Goal: Task Accomplishment & Management: Use online tool/utility

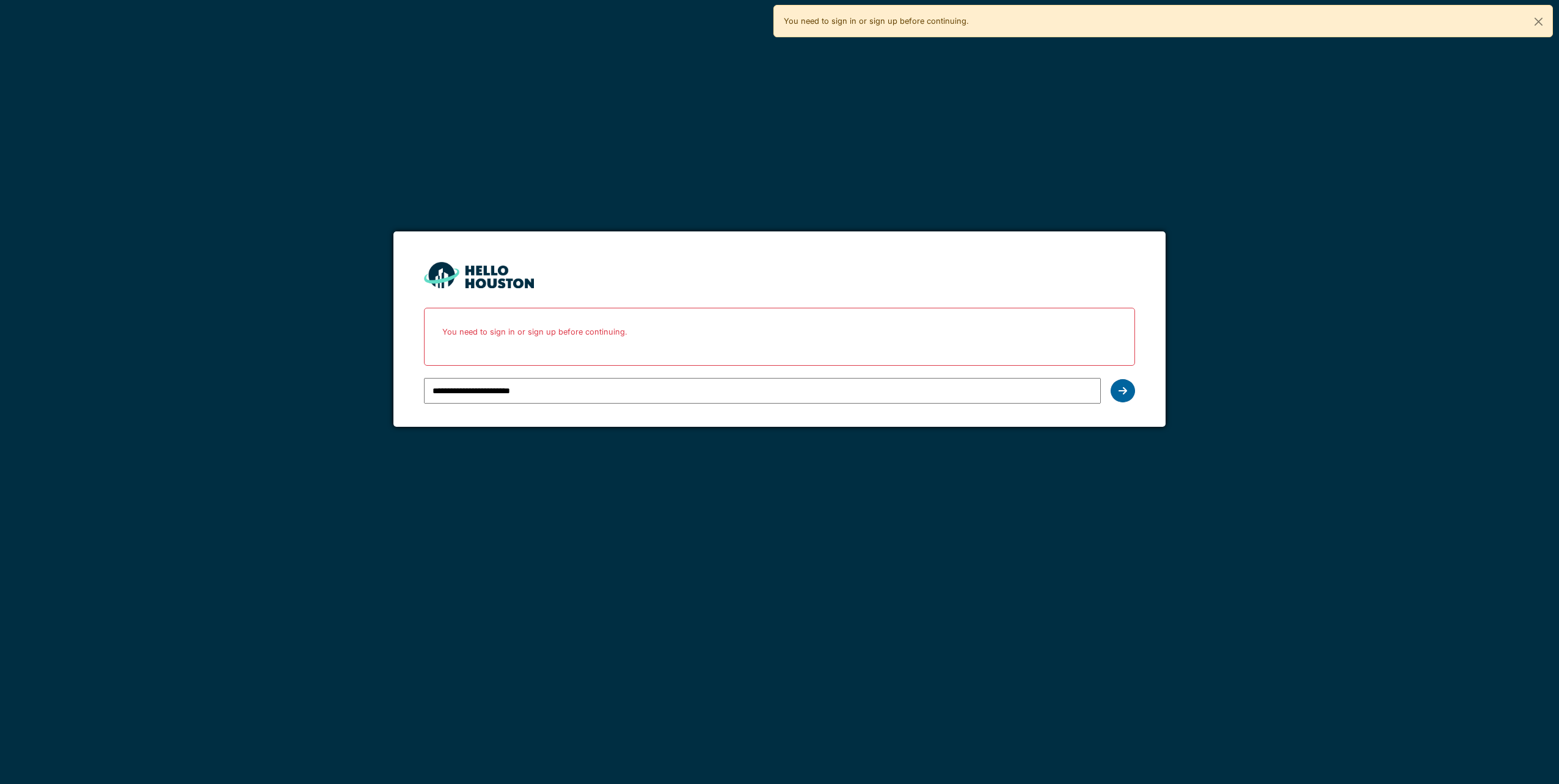
click at [1119, 393] on icon at bounding box center [1122, 390] width 9 height 10
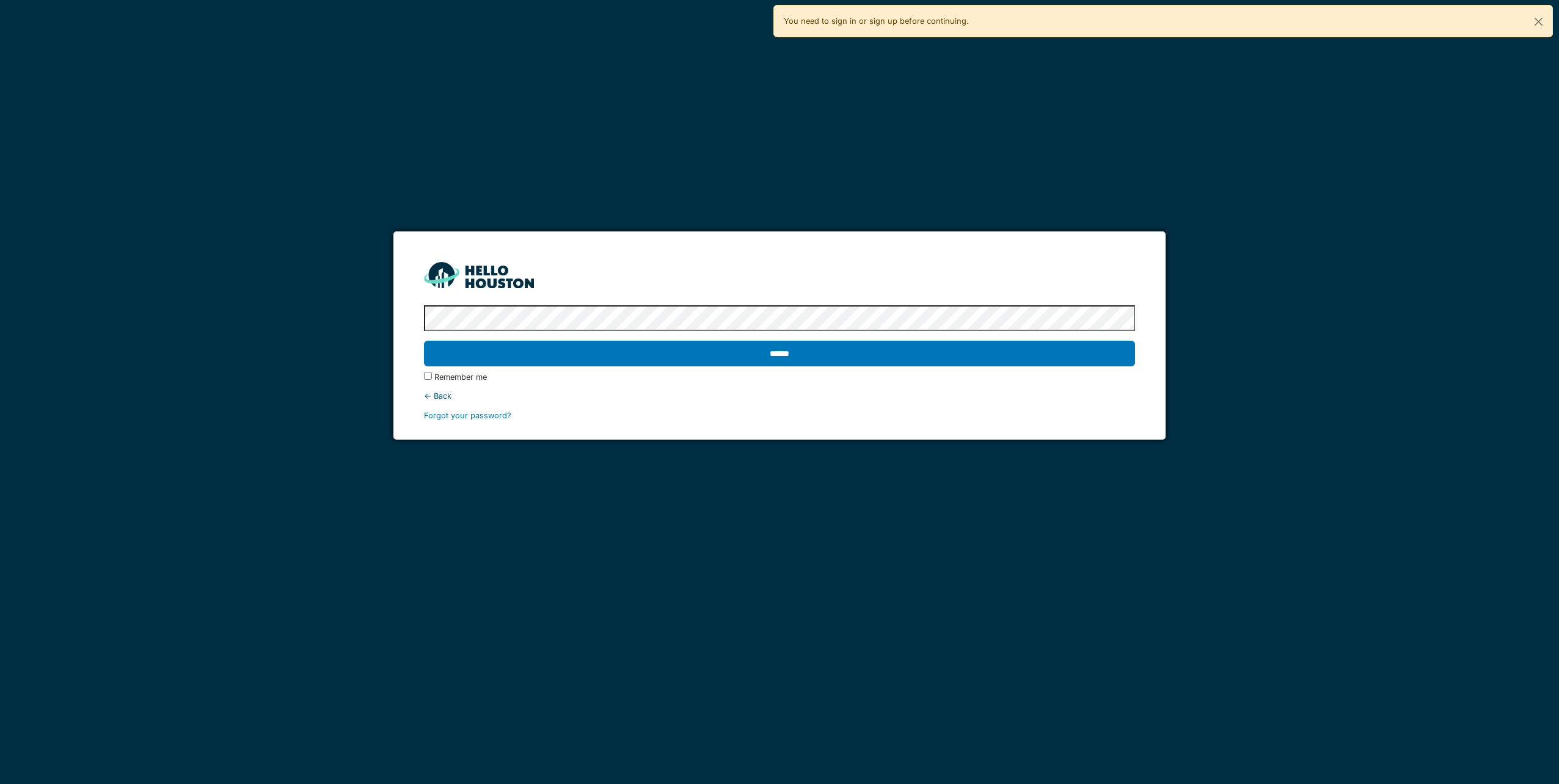
click at [799, 378] on div "Remember me" at bounding box center [779, 377] width 711 height 12
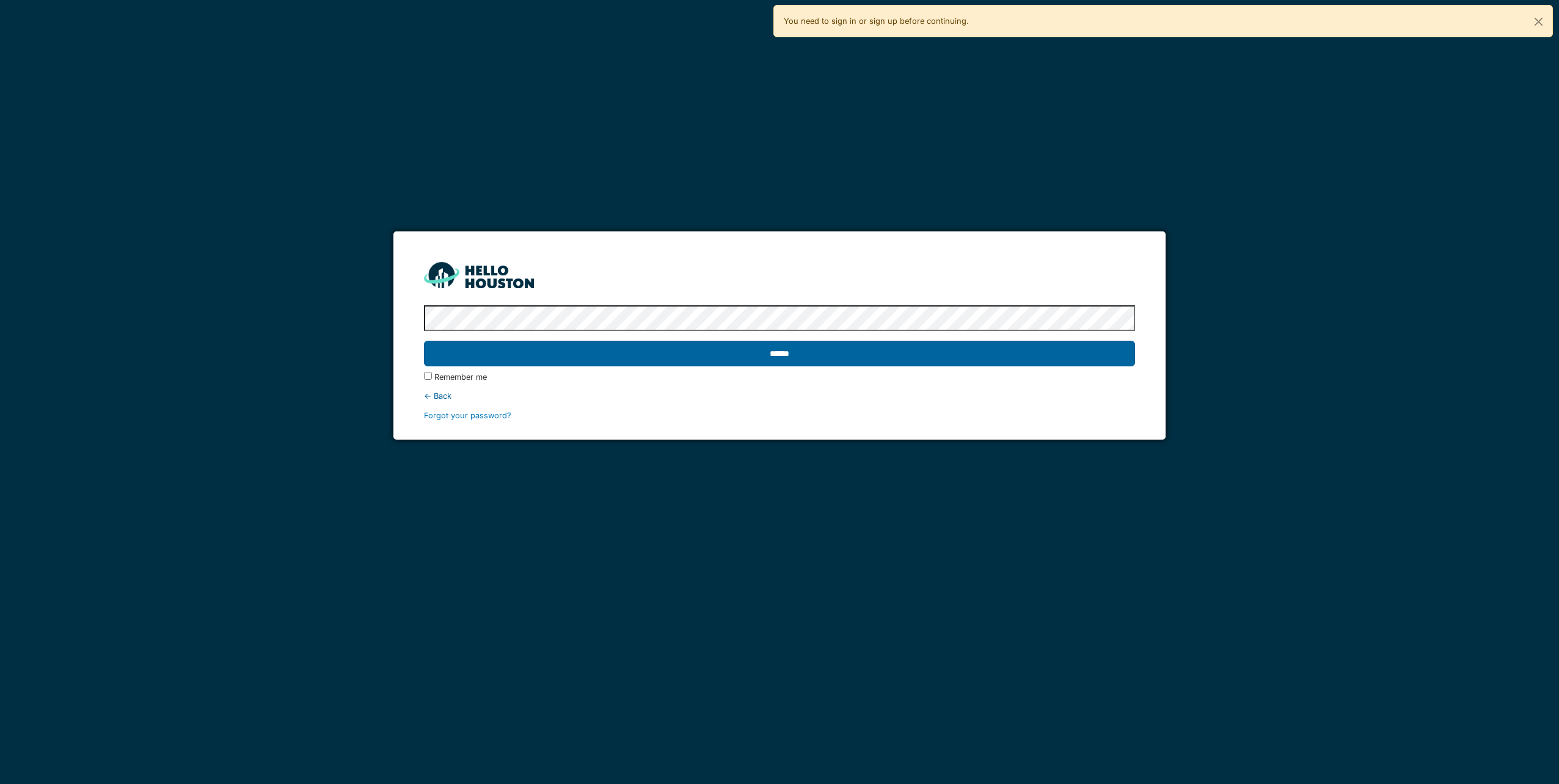
click at [788, 353] on input "******" at bounding box center [779, 353] width 711 height 26
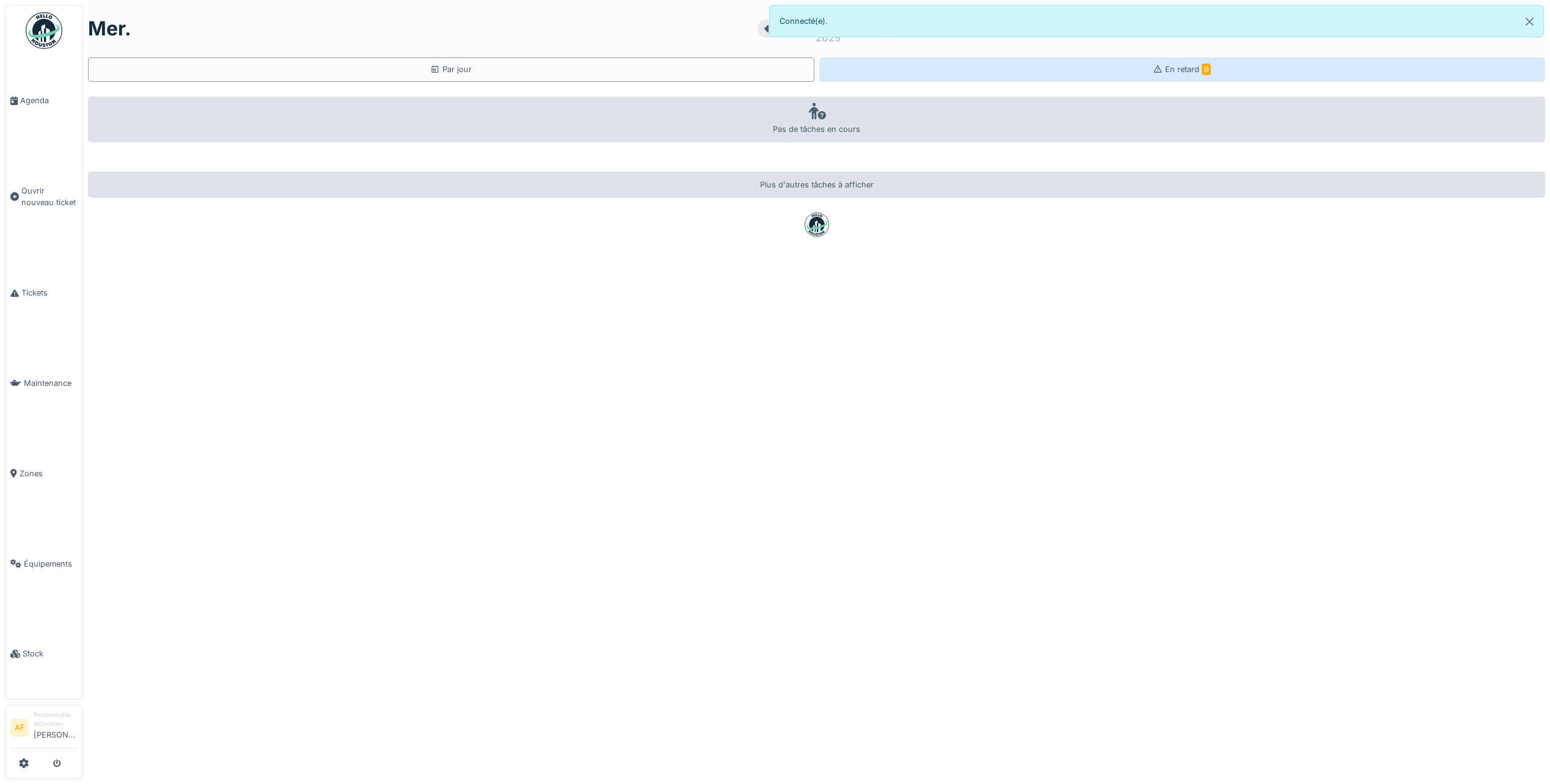
click at [1128, 66] on div "En retard 9" at bounding box center [1183, 70] width 727 height 25
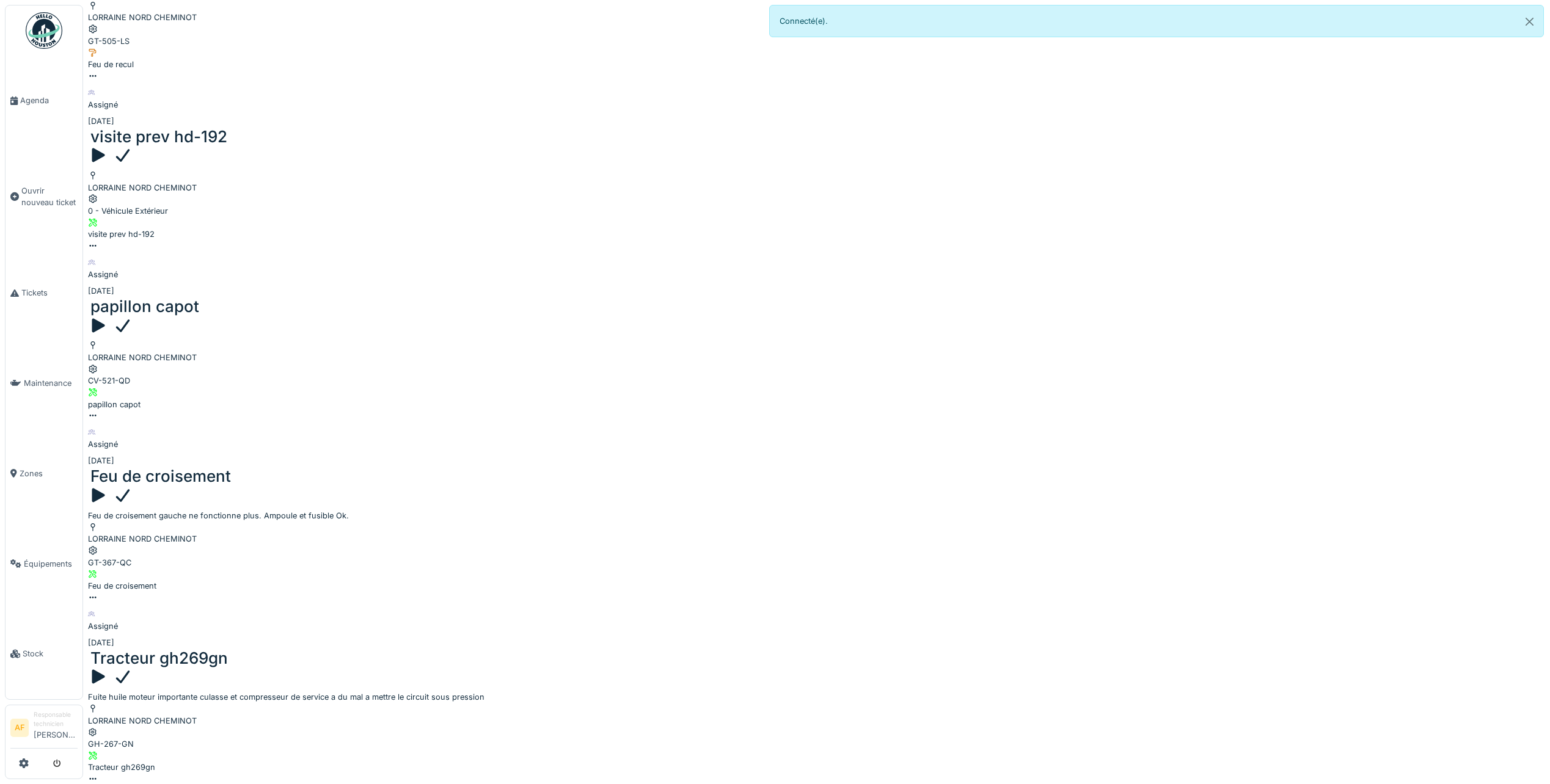
scroll to position [672, 0]
click at [30, 97] on span "Agenda" at bounding box center [48, 101] width 58 height 12
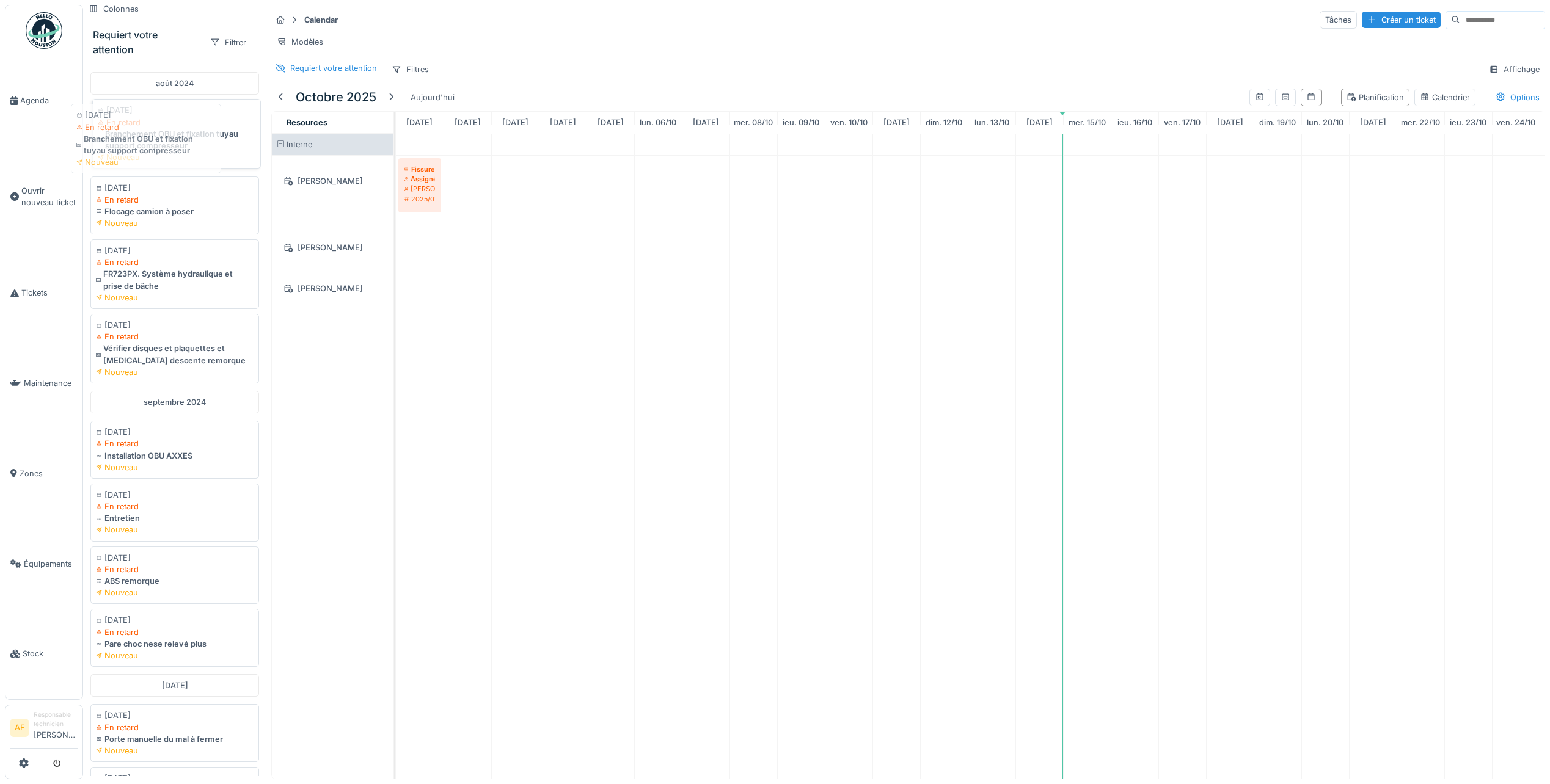
drag, startPoint x: 167, startPoint y: 140, endPoint x: 148, endPoint y: 140, distance: 19.0
click at [148, 140] on div "Branchement OBU et fixation tuyau support compresseur" at bounding box center [176, 140] width 158 height 23
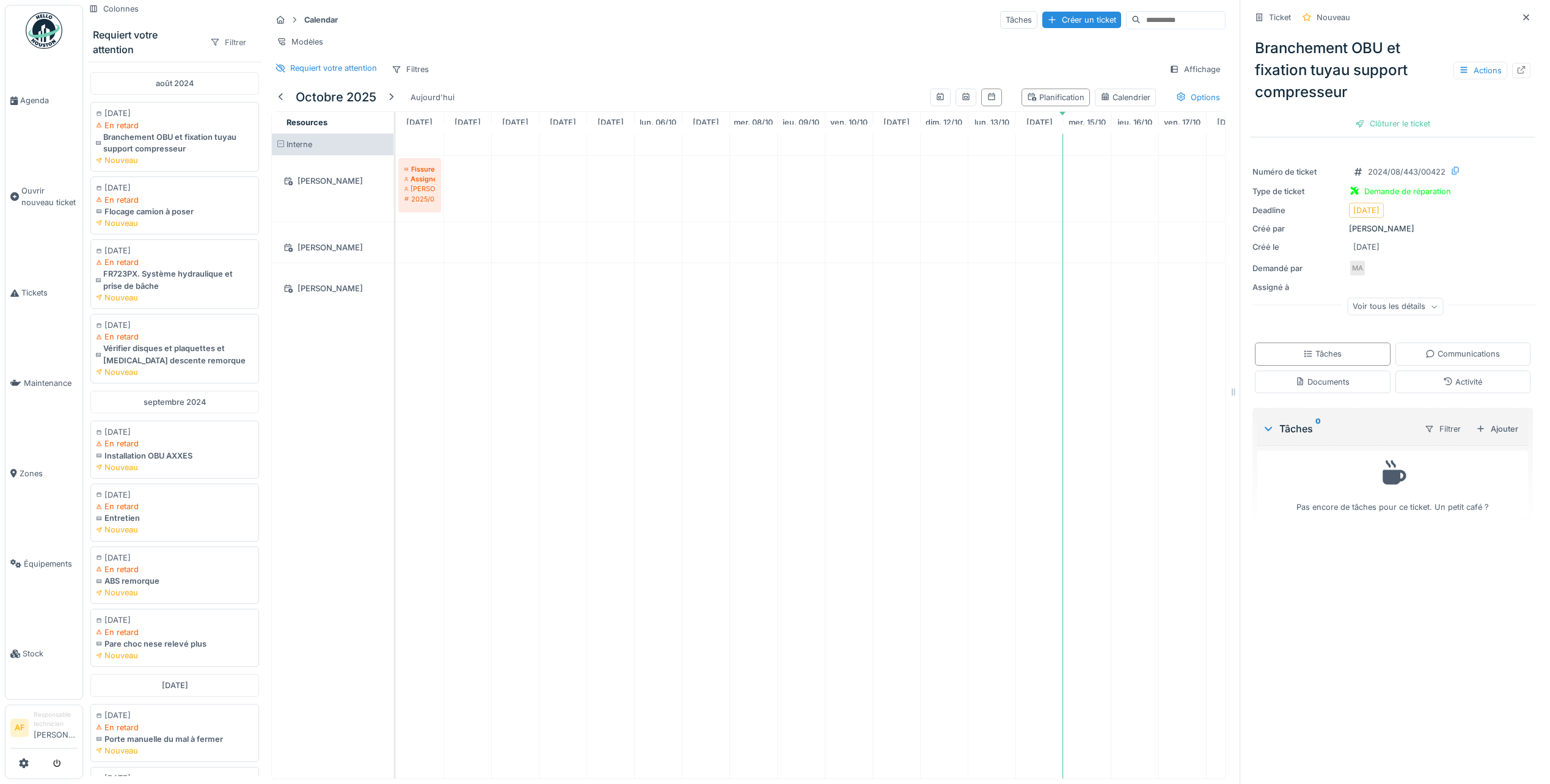
click at [219, 39] on div "Filtrer" at bounding box center [228, 42] width 47 height 18
click at [221, 45] on div "Filtrer" at bounding box center [228, 42] width 47 height 18
click at [255, 255] on div "Zone" at bounding box center [249, 251] width 101 height 19
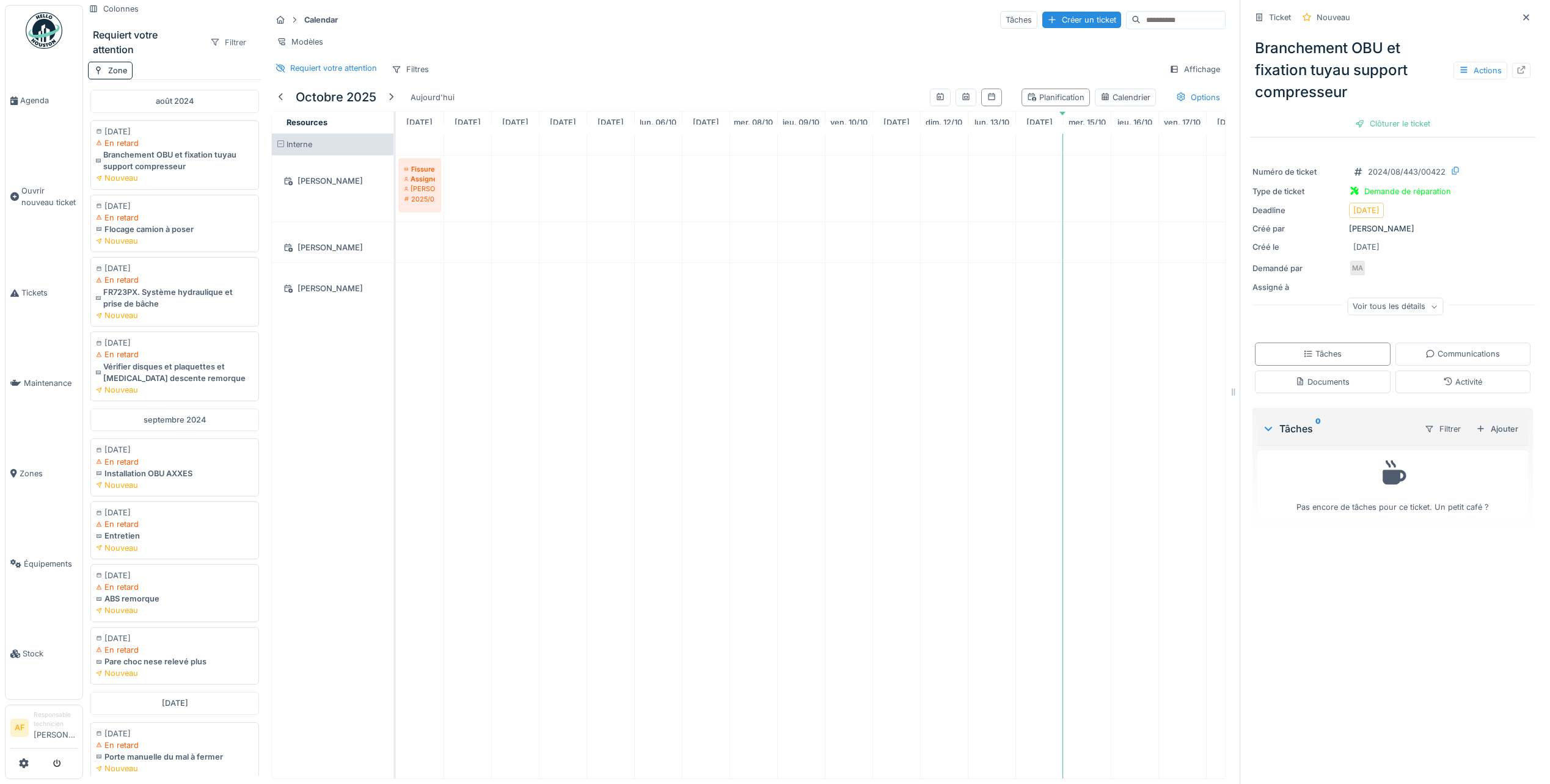
click at [221, 40] on div "Filtrer" at bounding box center [228, 42] width 47 height 18
click at [223, 250] on div "Zone" at bounding box center [249, 251] width 101 height 19
click at [120, 75] on div "Zone" at bounding box center [117, 71] width 19 height 12
click at [194, 136] on div "Sélectionner parmi les équipements" at bounding box center [172, 135] width 156 height 17
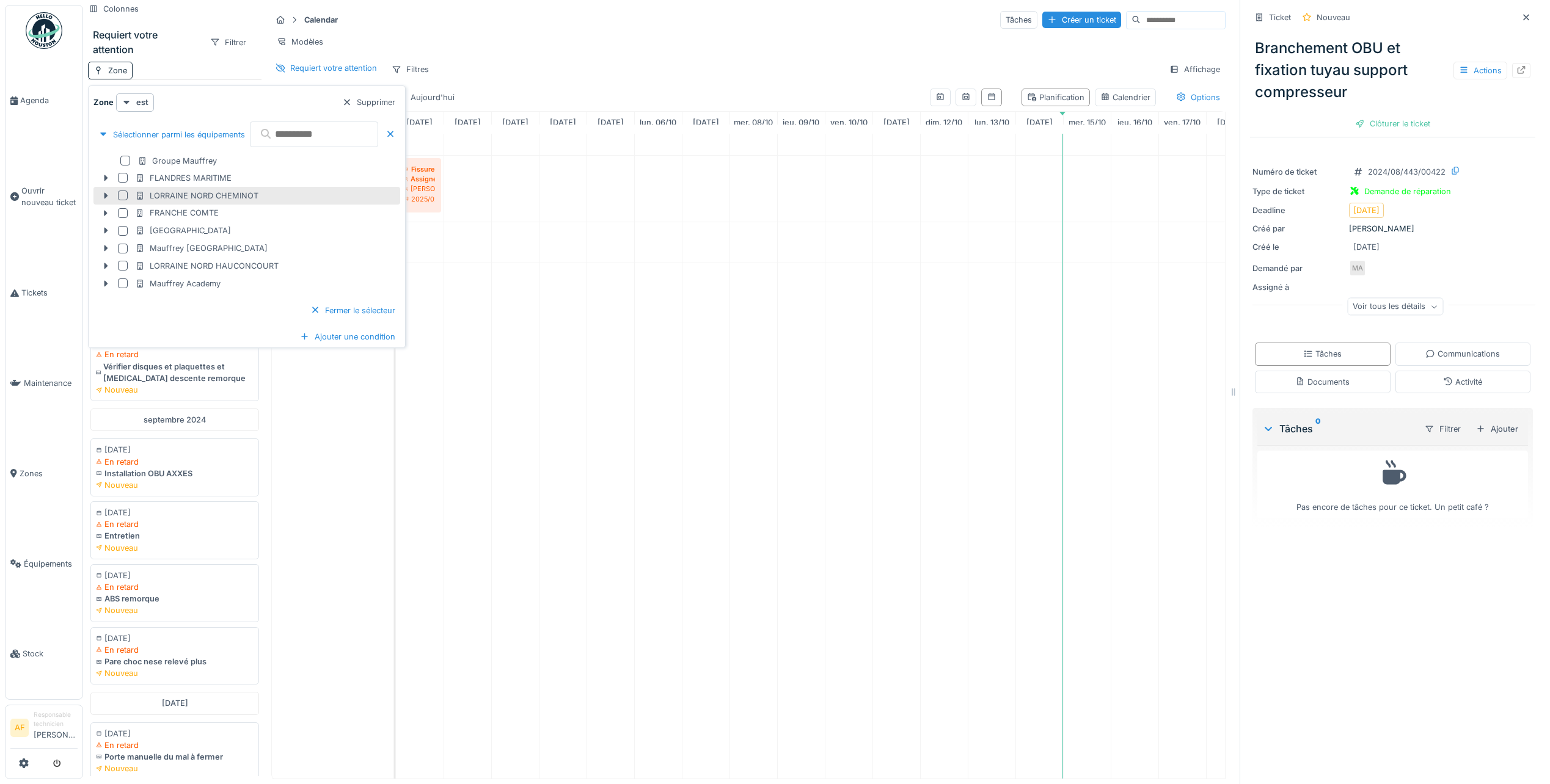
click at [122, 196] on div at bounding box center [123, 195] width 10 height 10
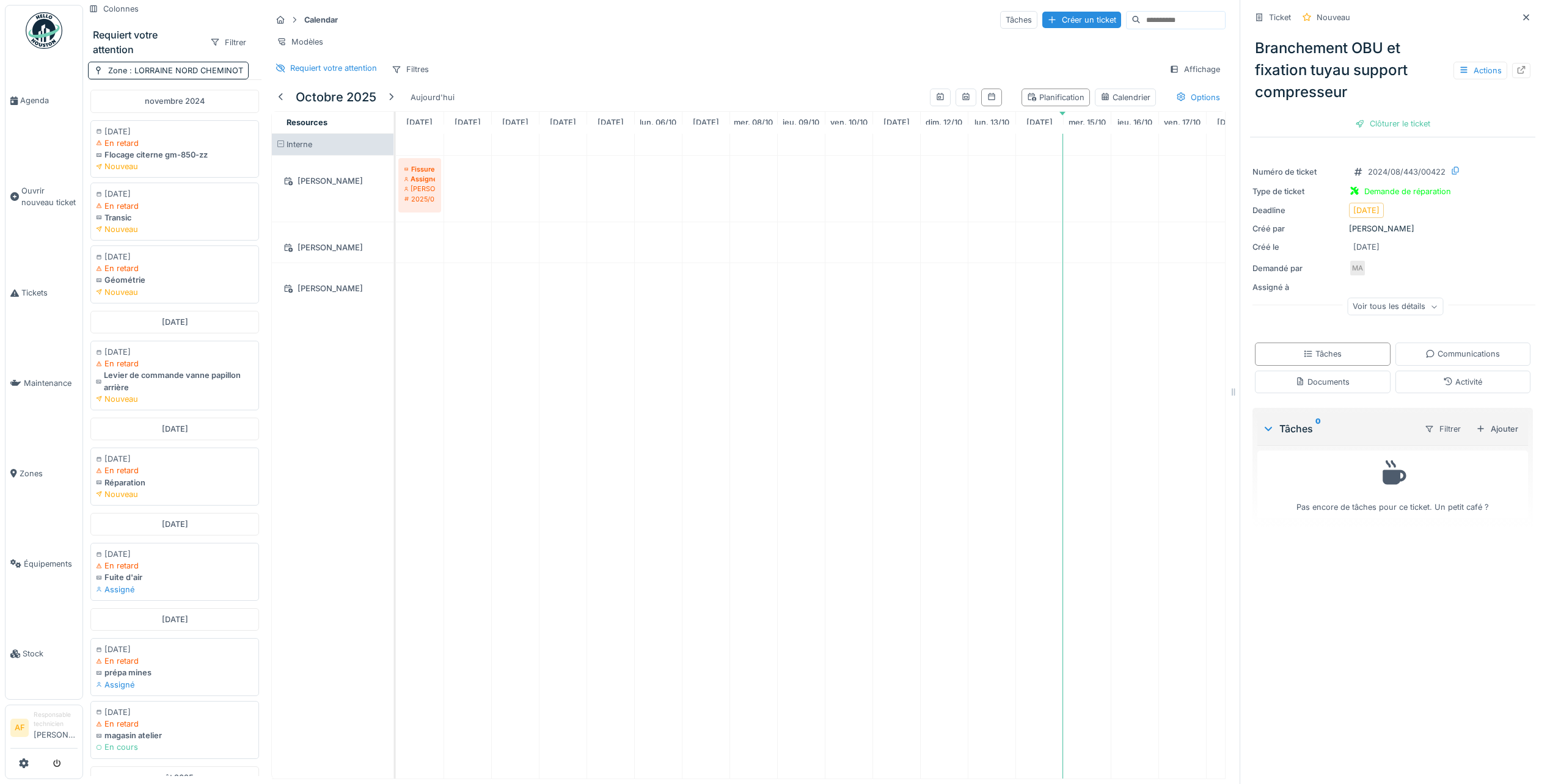
click at [305, 425] on div "Interne [PERSON_NAME] [PERSON_NAME] [PERSON_NAME]" at bounding box center [337, 456] width 131 height 645
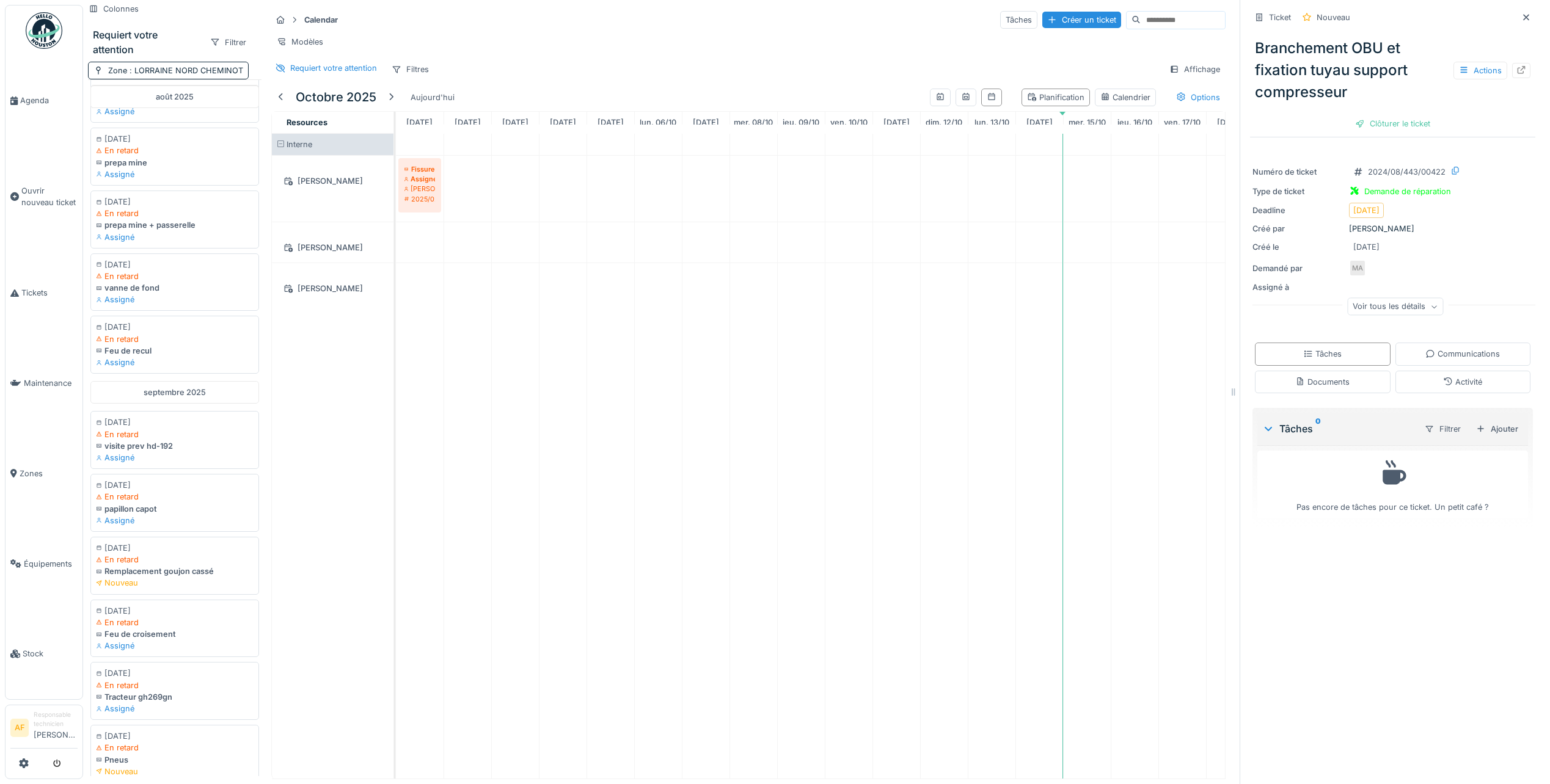
scroll to position [826, 0]
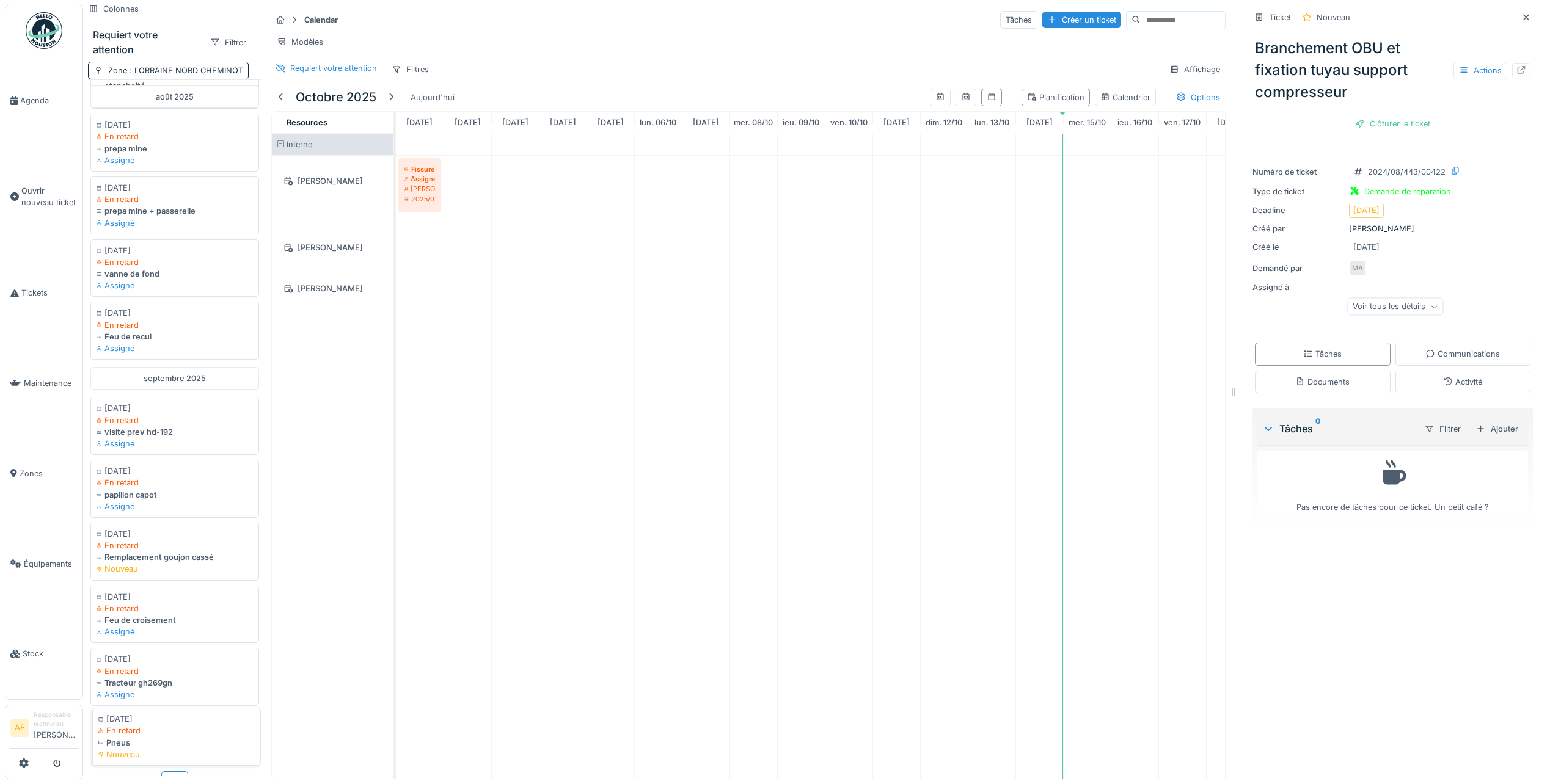
click at [147, 737] on div "Pneus" at bounding box center [176, 743] width 158 height 12
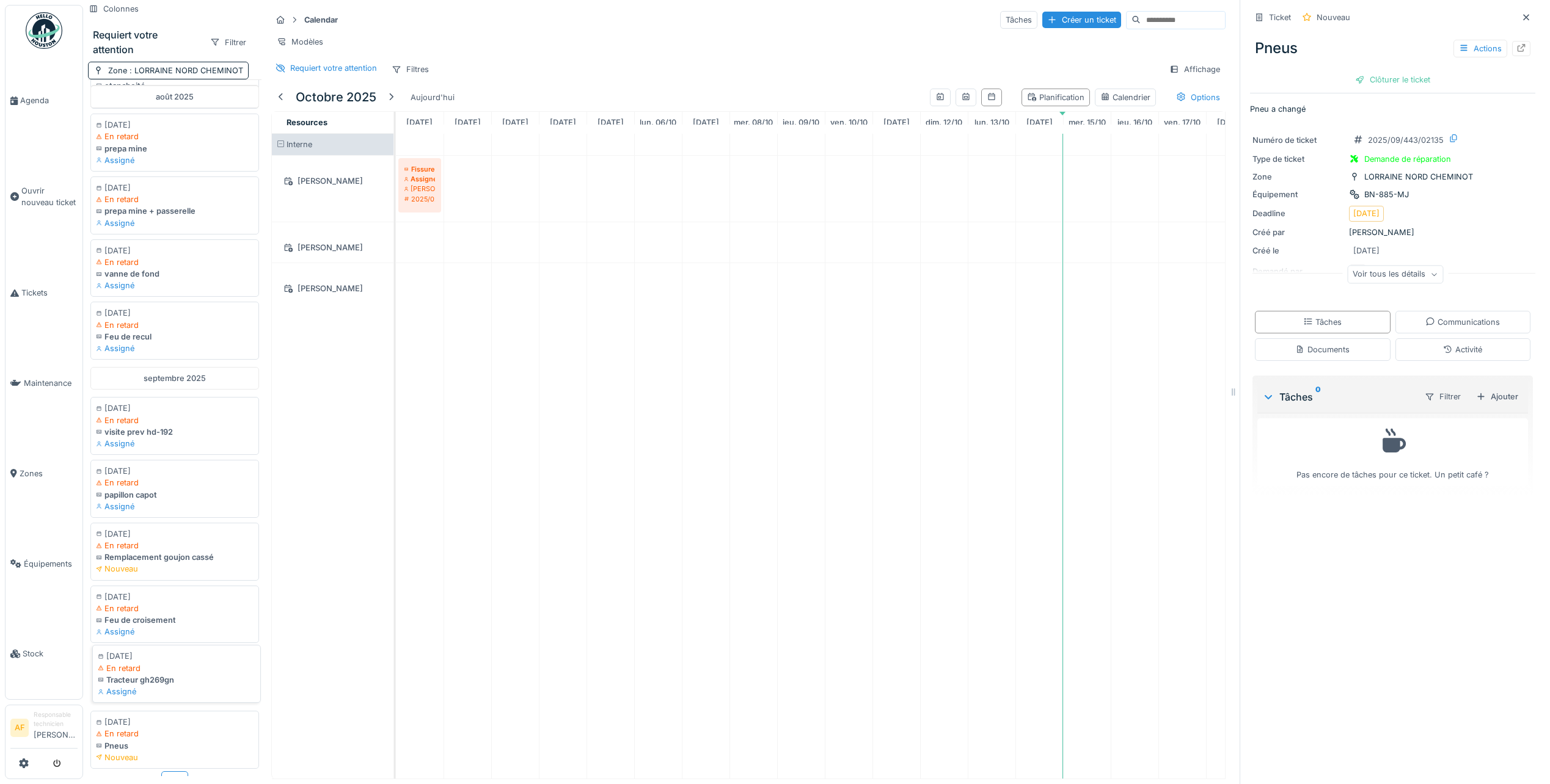
click at [152, 674] on div "Tracteur gh269gn" at bounding box center [176, 680] width 158 height 12
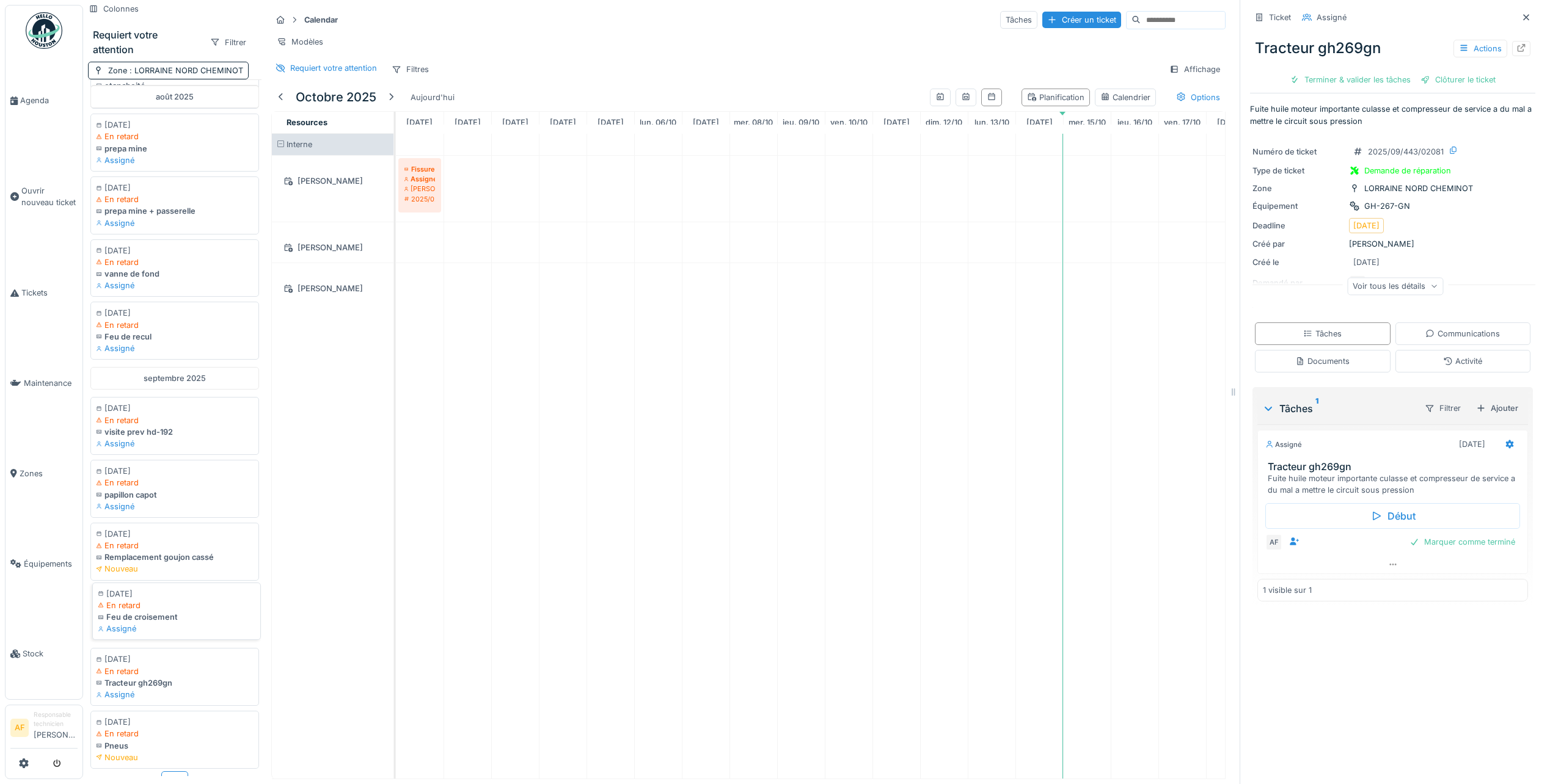
click at [164, 611] on div "Feu de croisement" at bounding box center [176, 617] width 158 height 12
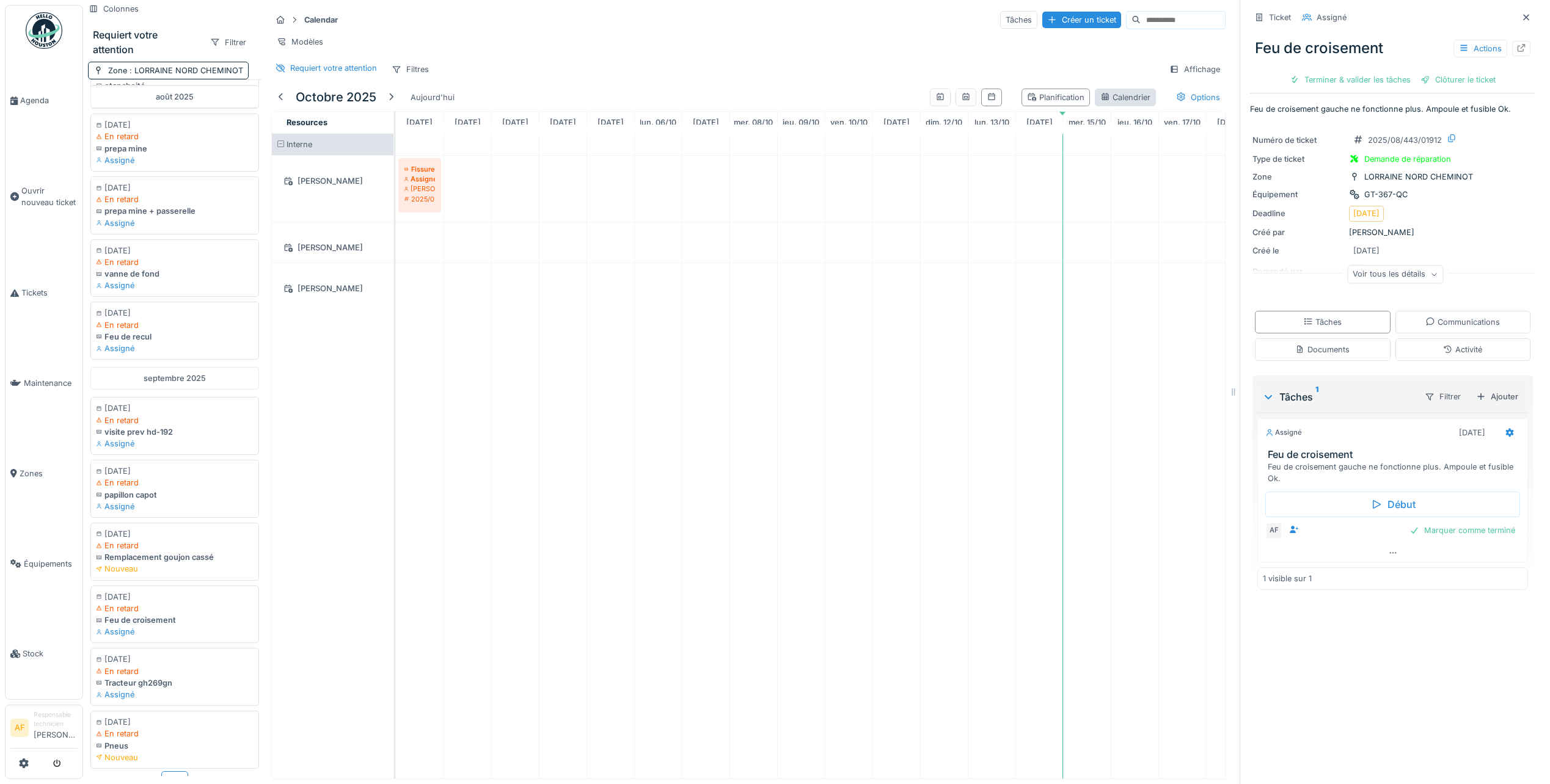
click at [1129, 103] on div "Calendrier" at bounding box center [1126, 97] width 50 height 12
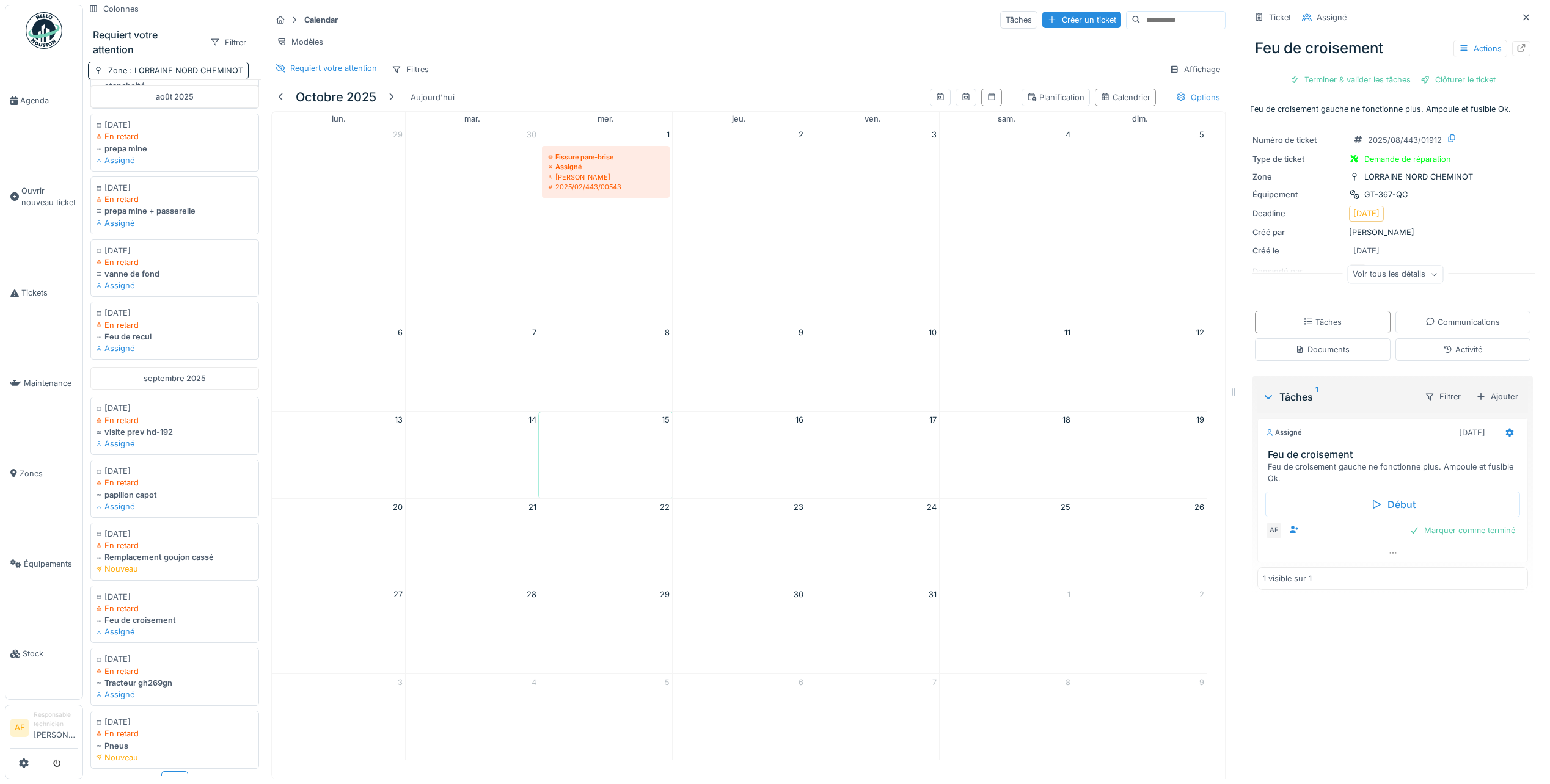
click at [1183, 106] on div "Options" at bounding box center [1198, 97] width 55 height 18
click at [1181, 78] on div "Affichage" at bounding box center [1194, 69] width 62 height 18
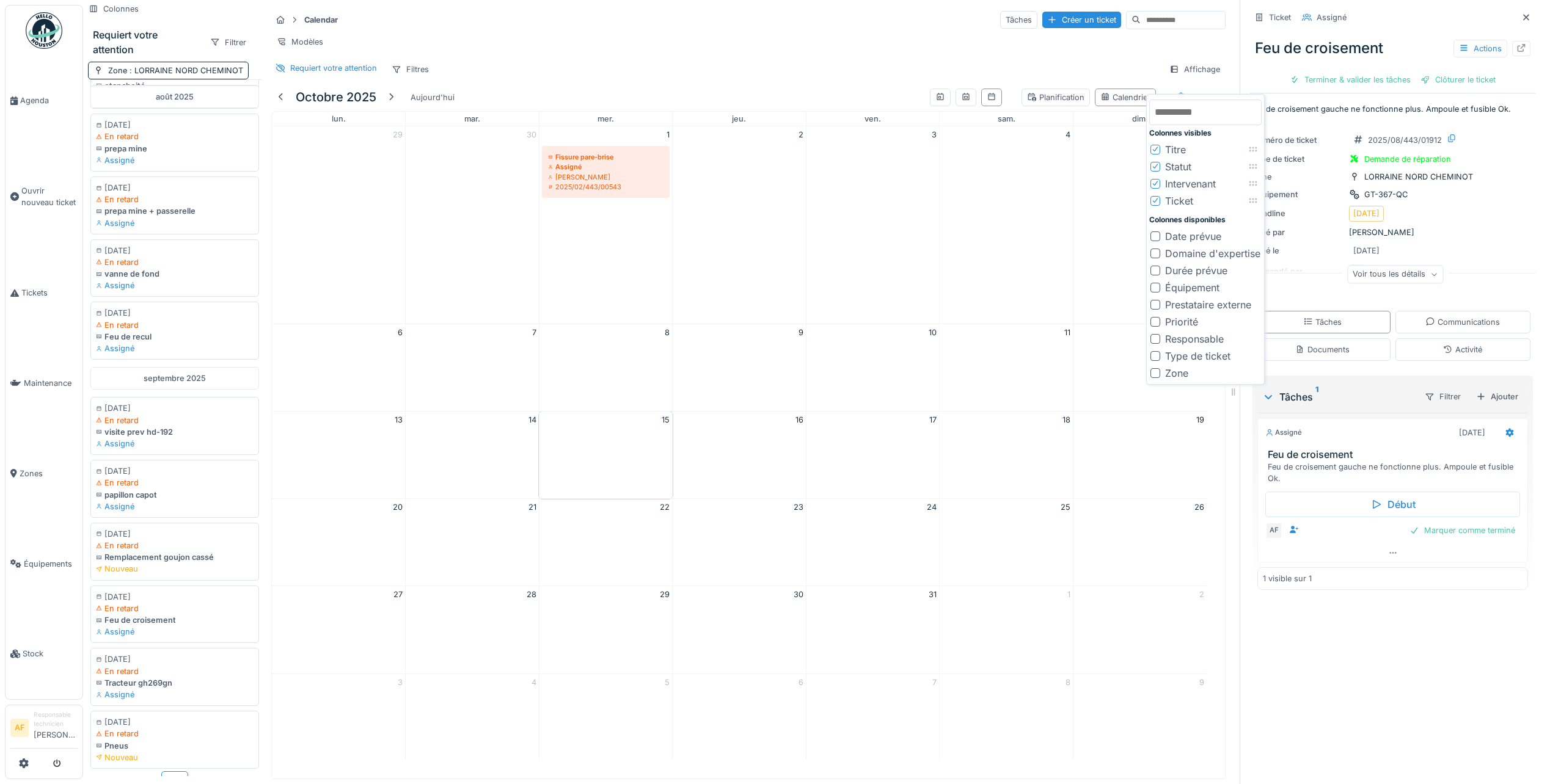
click at [1085, 71] on div "Requiert votre attention Filtres Affichage" at bounding box center [748, 69] width 954 height 18
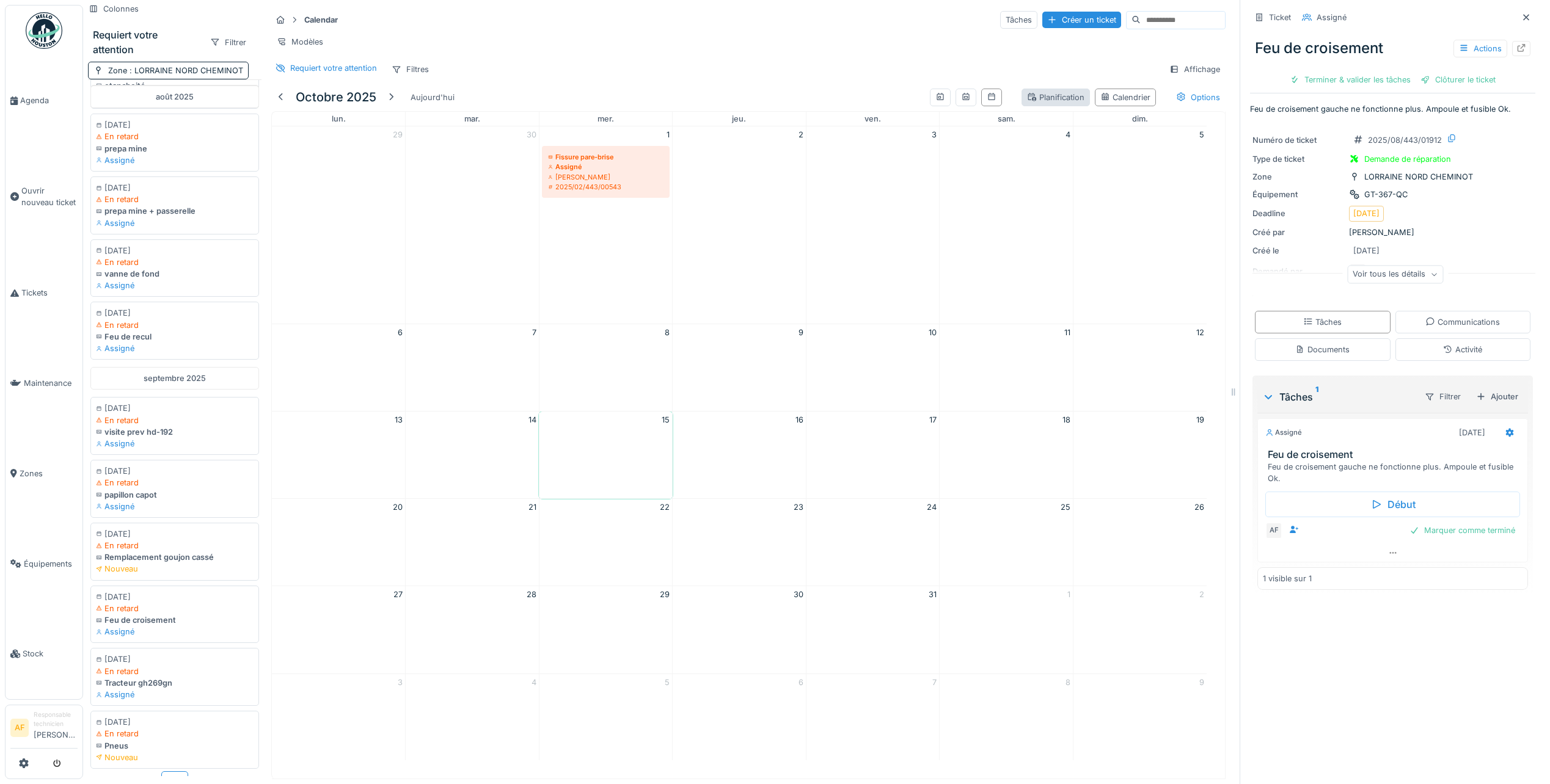
click at [1038, 103] on div "Planification" at bounding box center [1055, 97] width 58 height 12
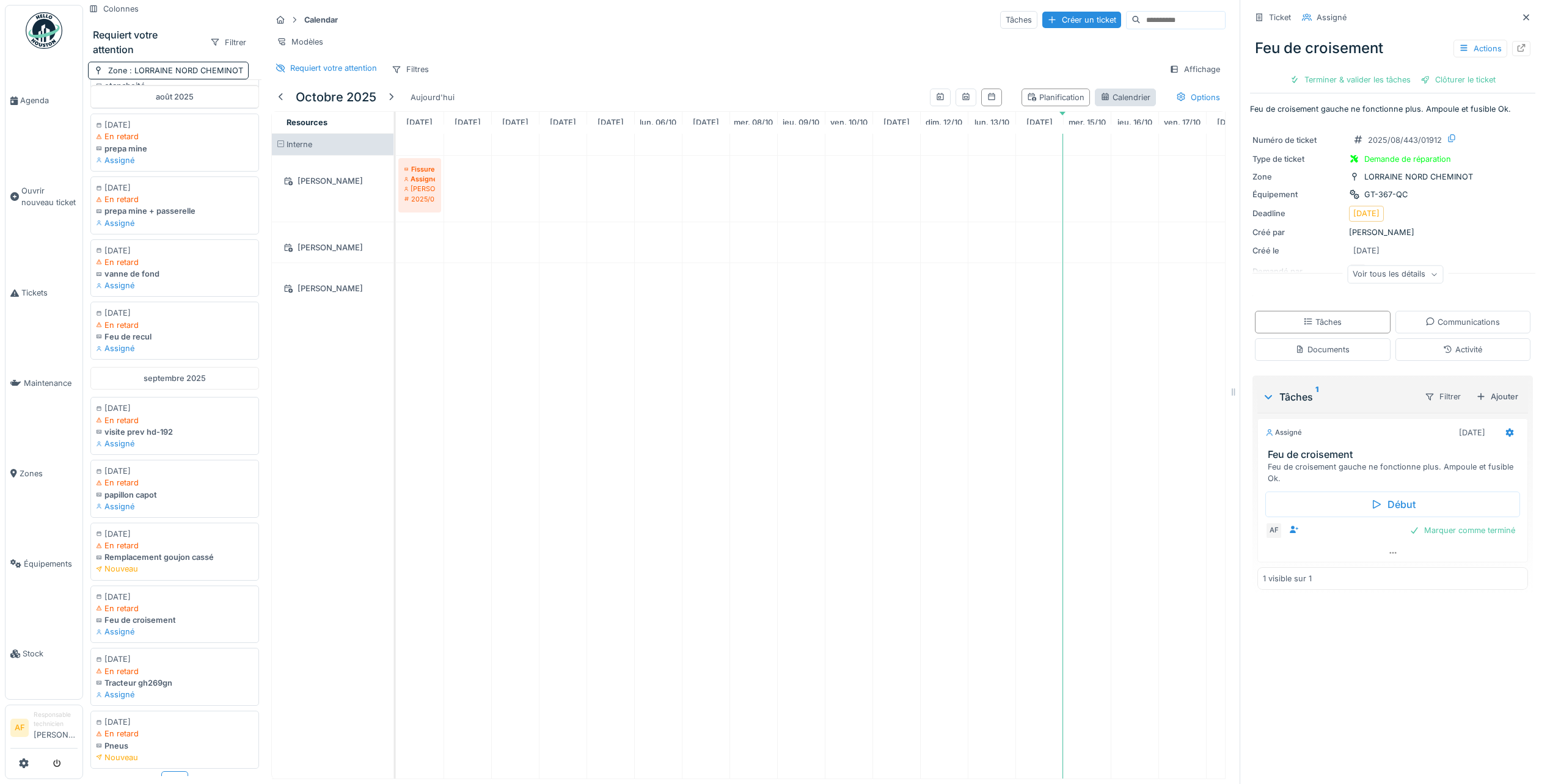
click at [1101, 103] on div "Calendrier" at bounding box center [1126, 97] width 50 height 12
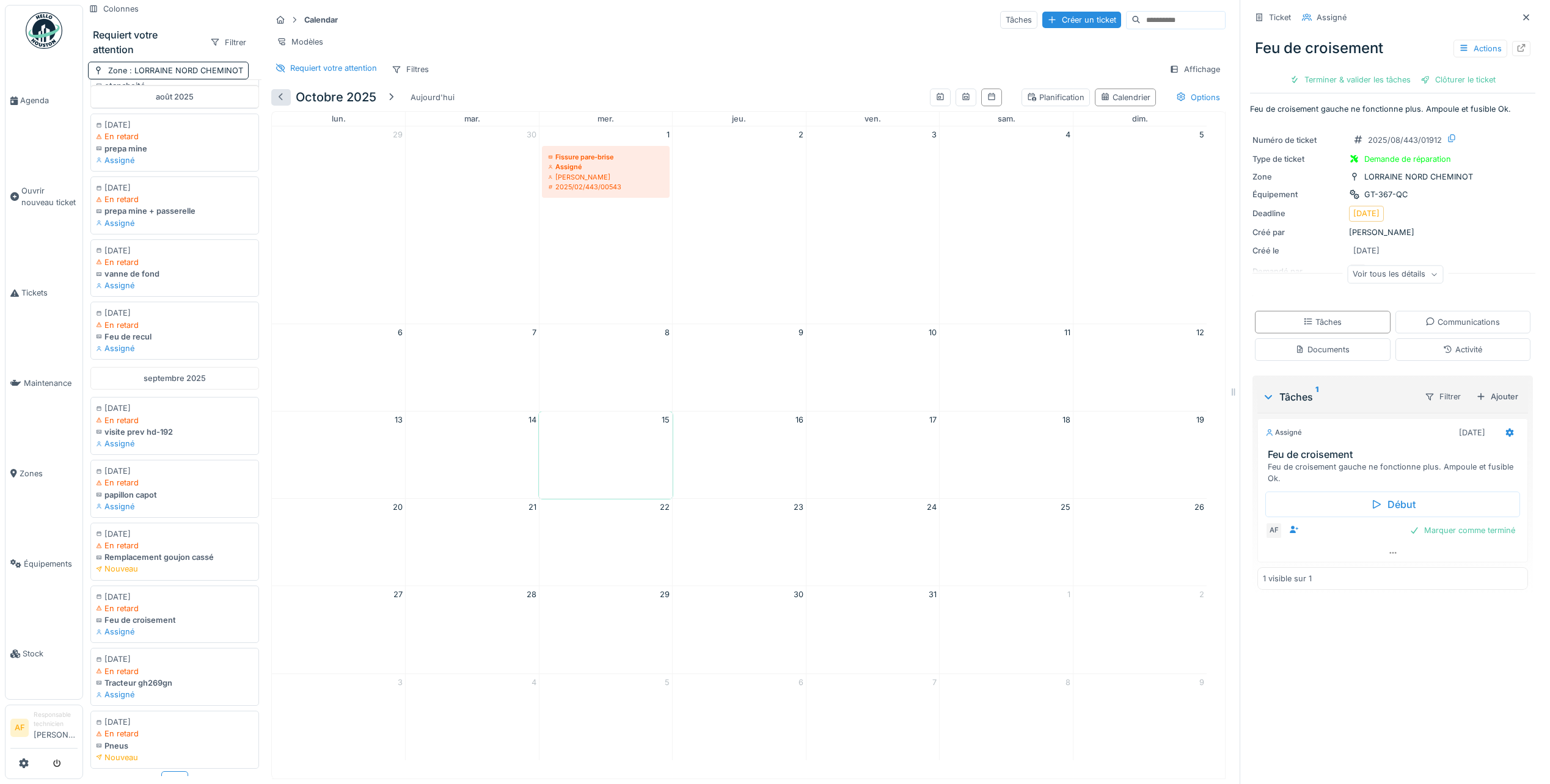
click at [282, 103] on div at bounding box center [281, 97] width 10 height 12
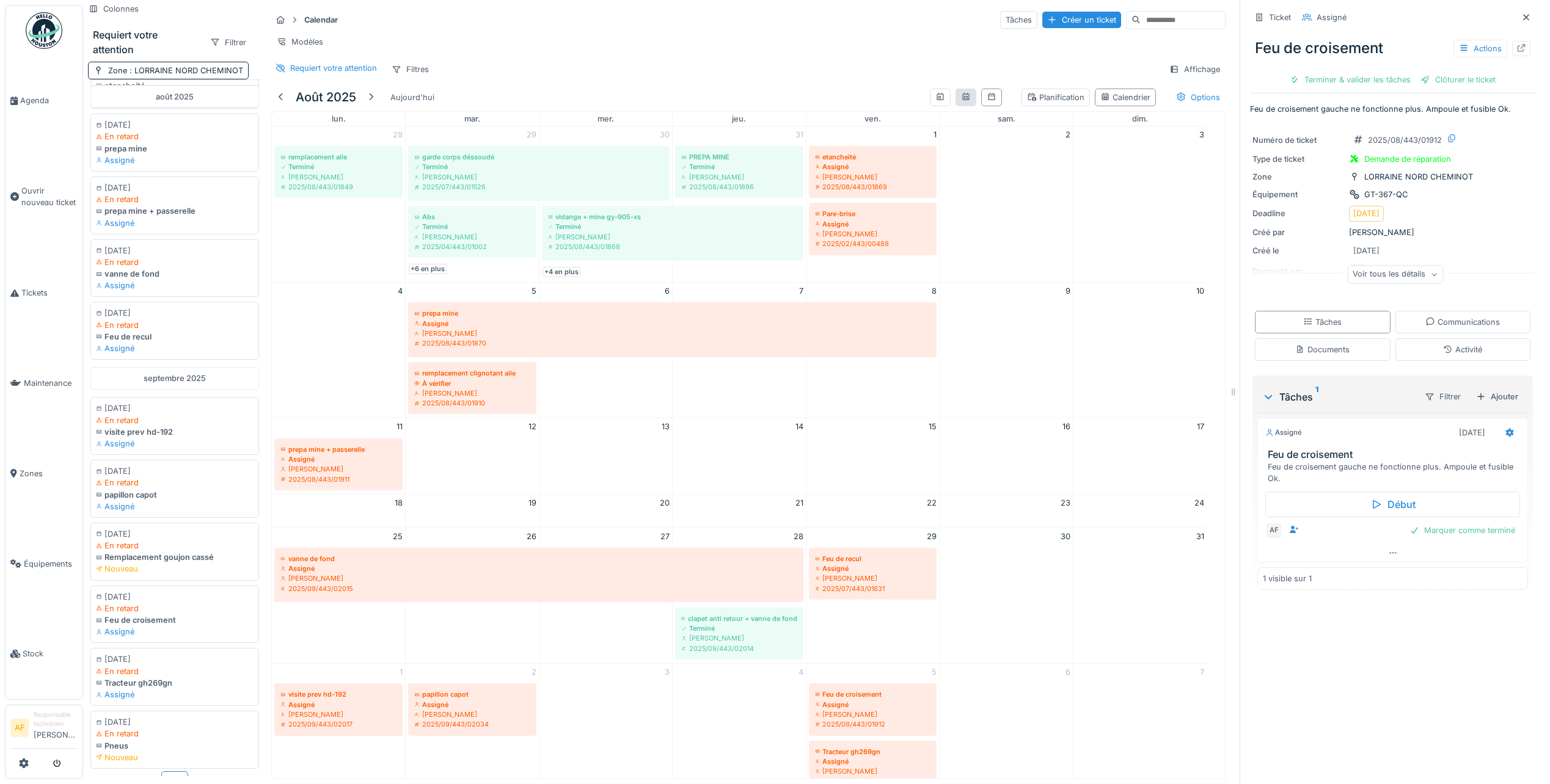
click at [955, 105] on div at bounding box center [965, 97] width 21 height 18
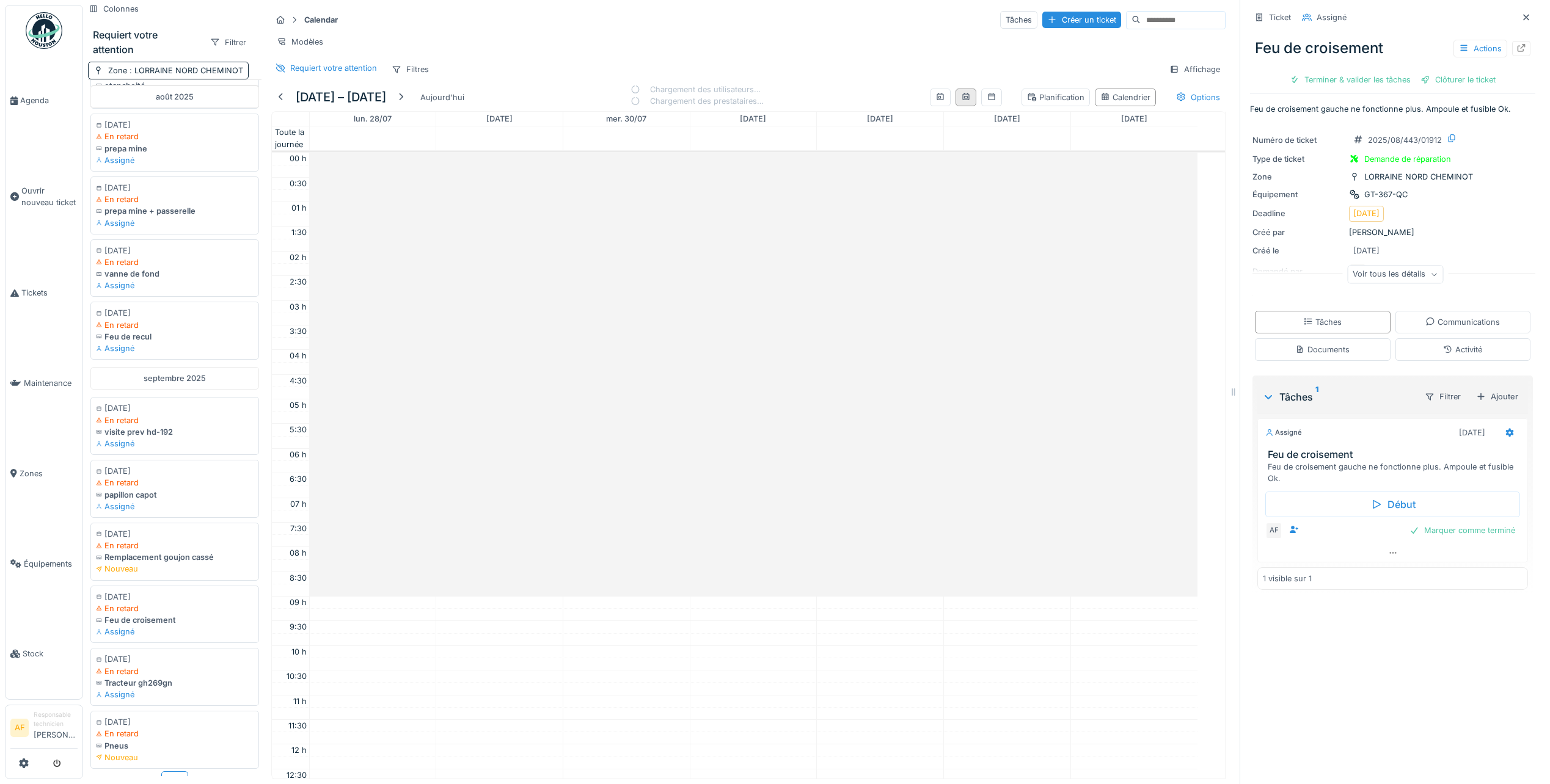
scroll to position [296, 0]
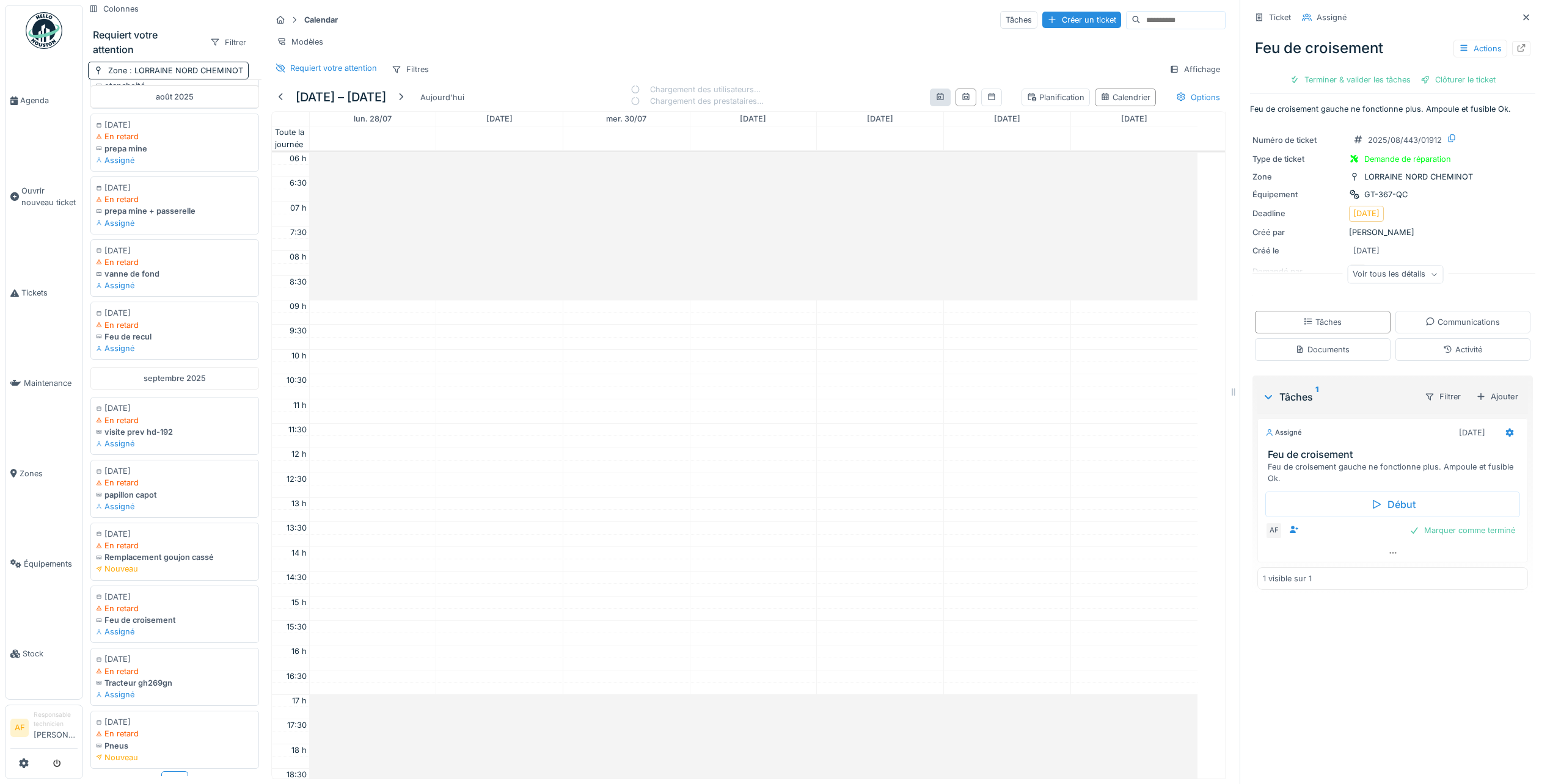
click at [929, 106] on div at bounding box center [939, 97] width 21 height 18
click at [986, 101] on icon at bounding box center [991, 97] width 10 height 8
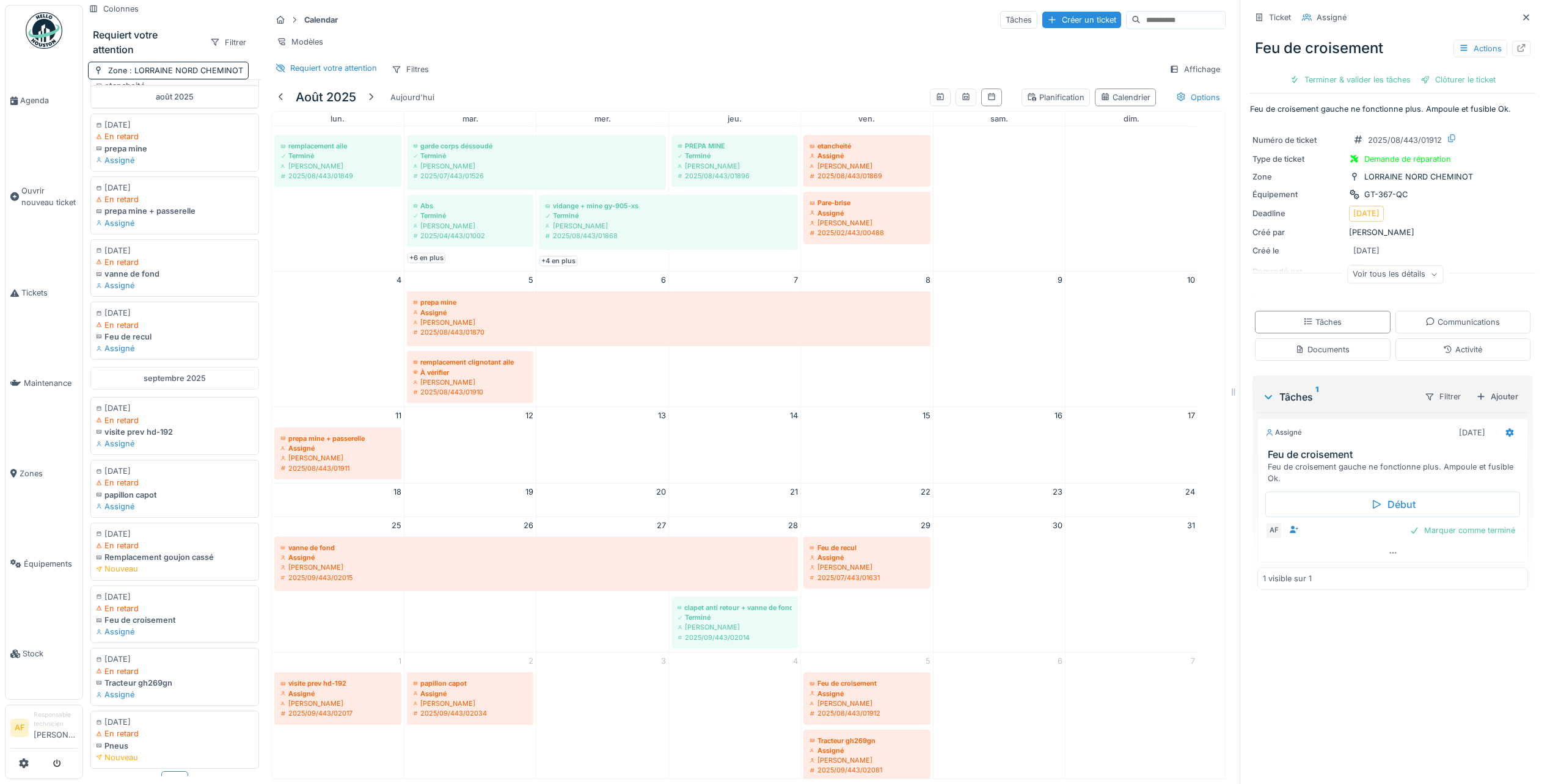
scroll to position [0, 0]
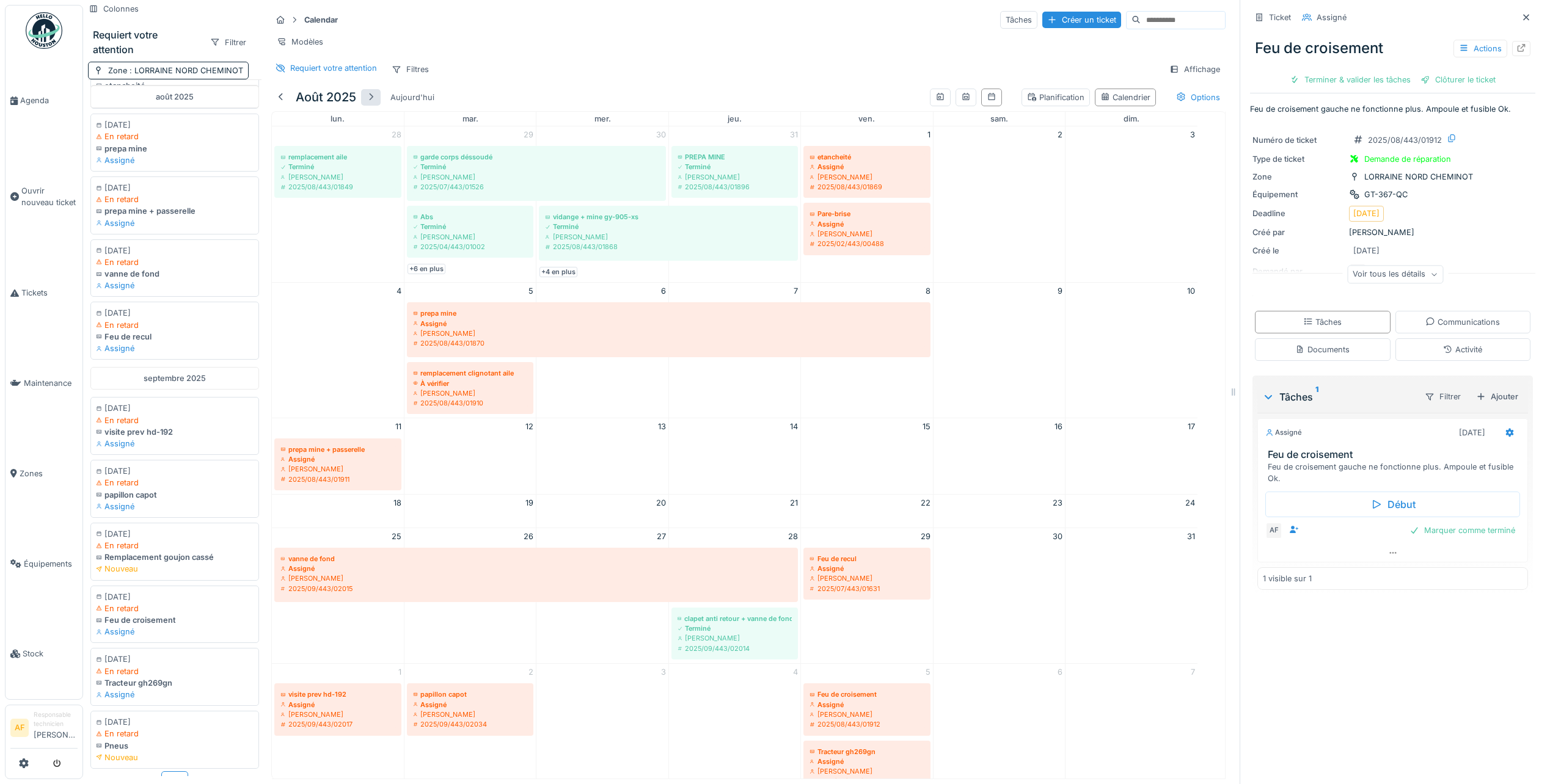
click at [370, 97] on div at bounding box center [371, 97] width 10 height 12
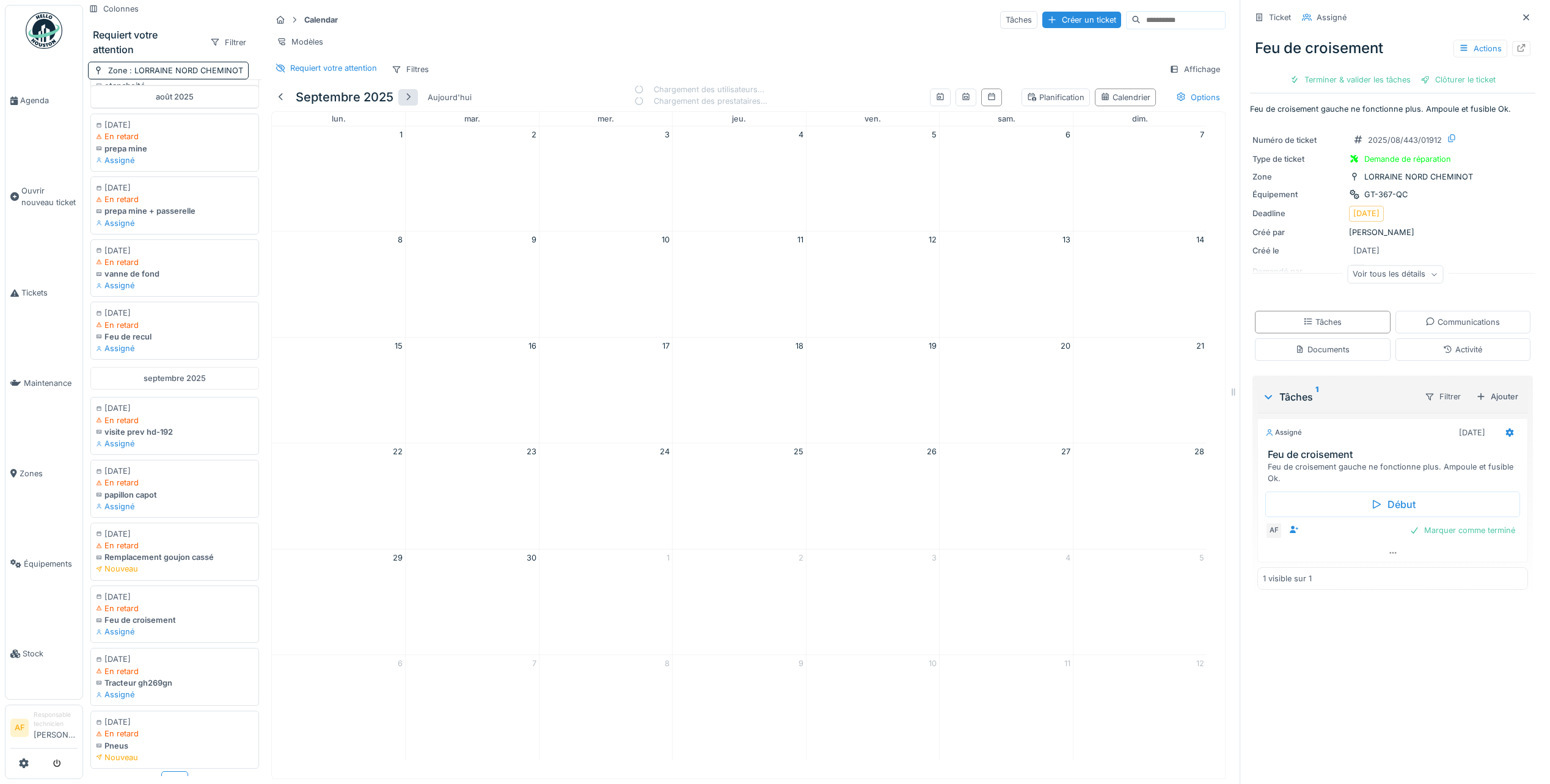
click at [412, 95] on div at bounding box center [408, 97] width 10 height 12
click at [278, 96] on div at bounding box center [281, 97] width 10 height 12
click at [278, 96] on div at bounding box center [281, 101] width 10 height 12
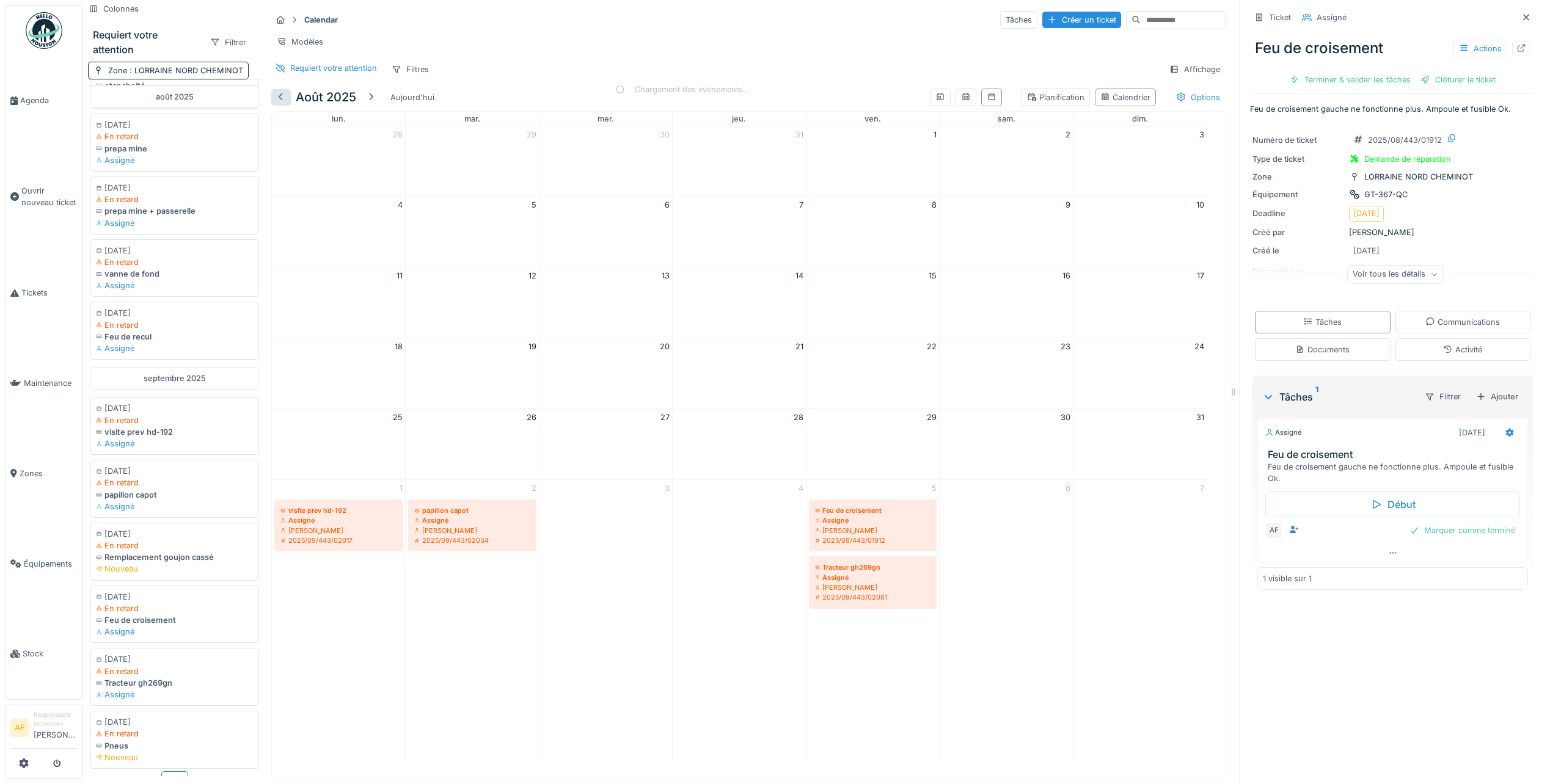
click at [278, 96] on div at bounding box center [281, 97] width 10 height 12
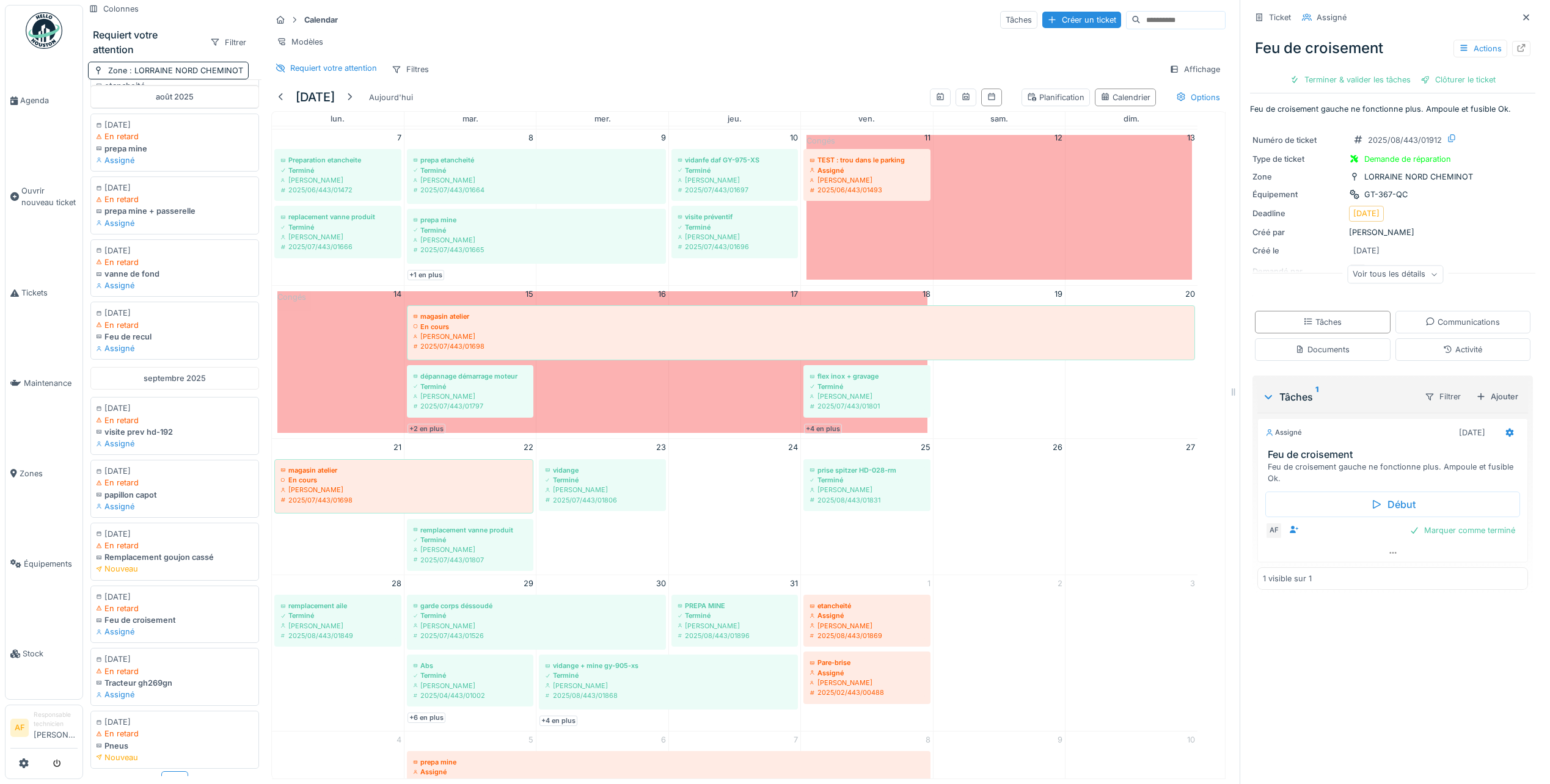
scroll to position [260, 0]
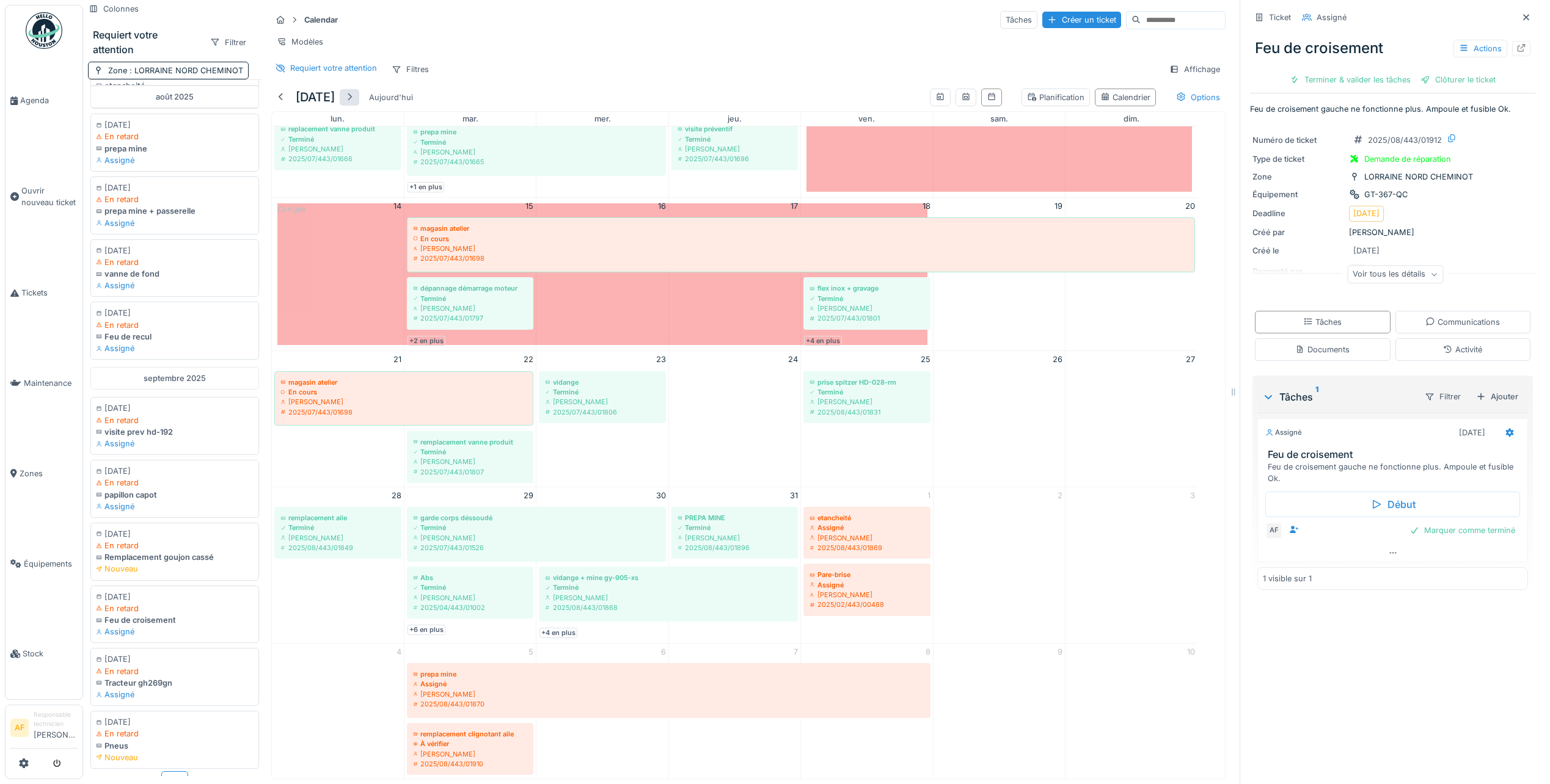
click at [354, 92] on div at bounding box center [349, 97] width 10 height 12
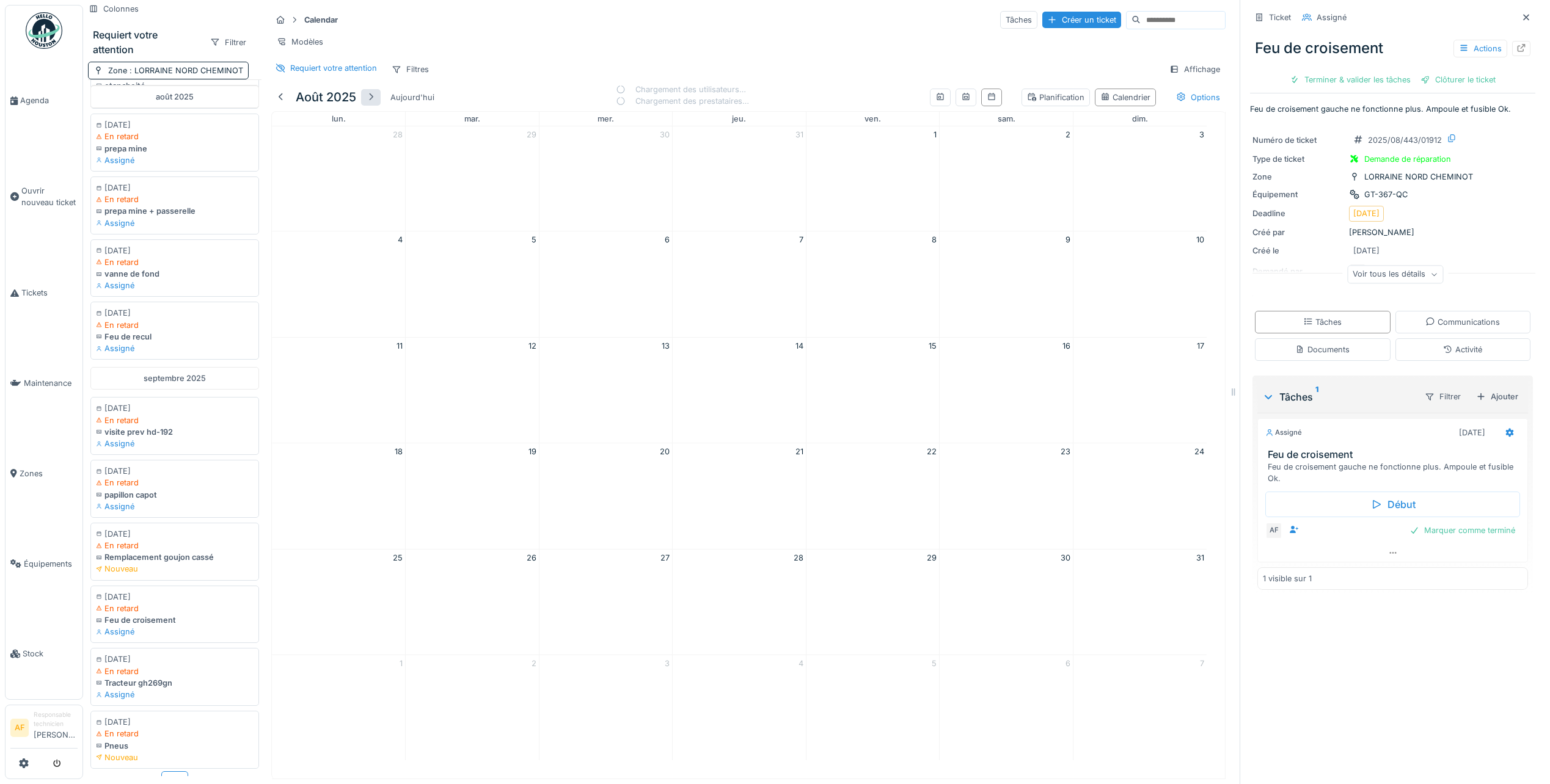
scroll to position [0, 0]
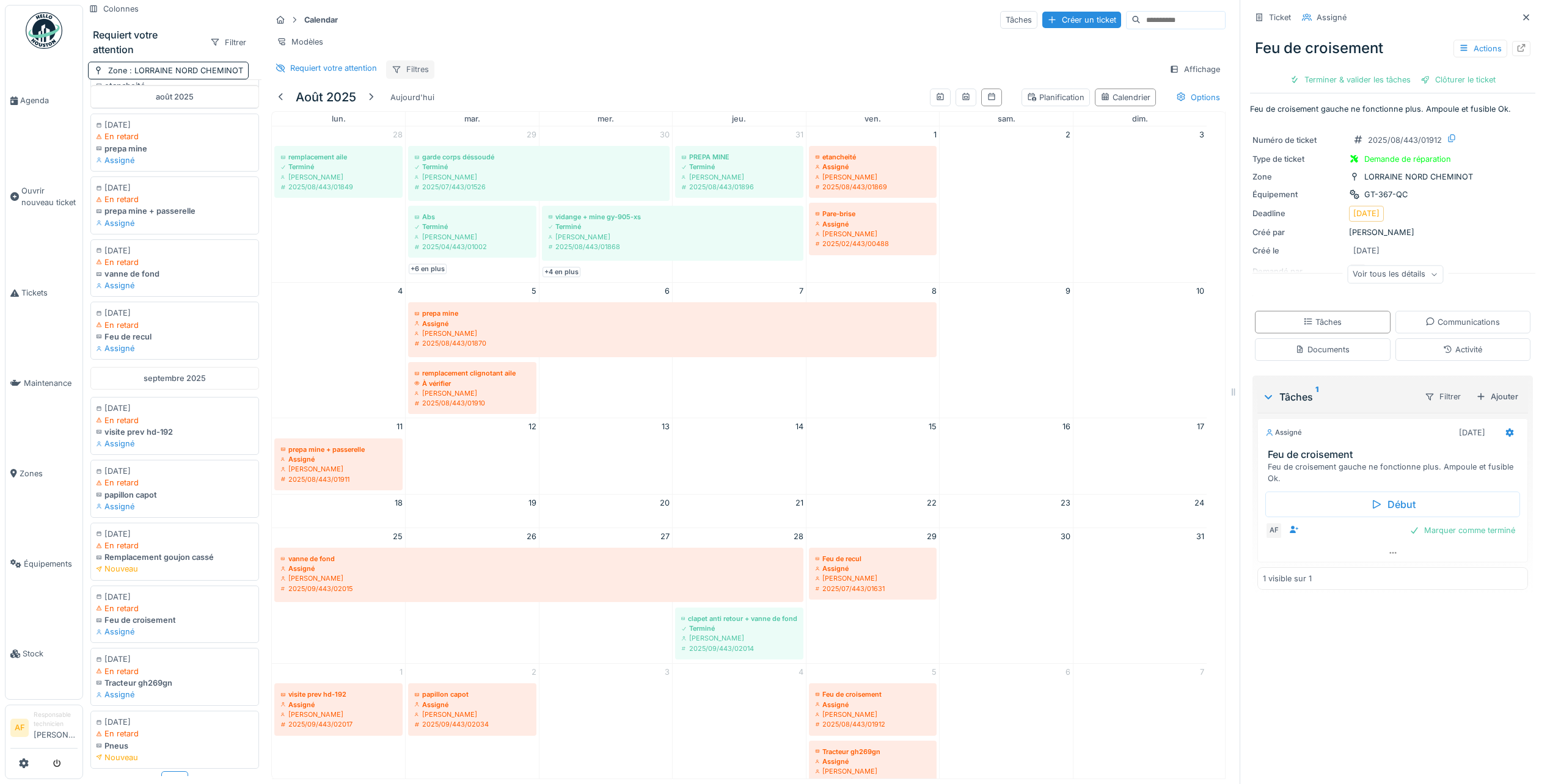
click at [414, 69] on div "Filtres" at bounding box center [410, 69] width 48 height 18
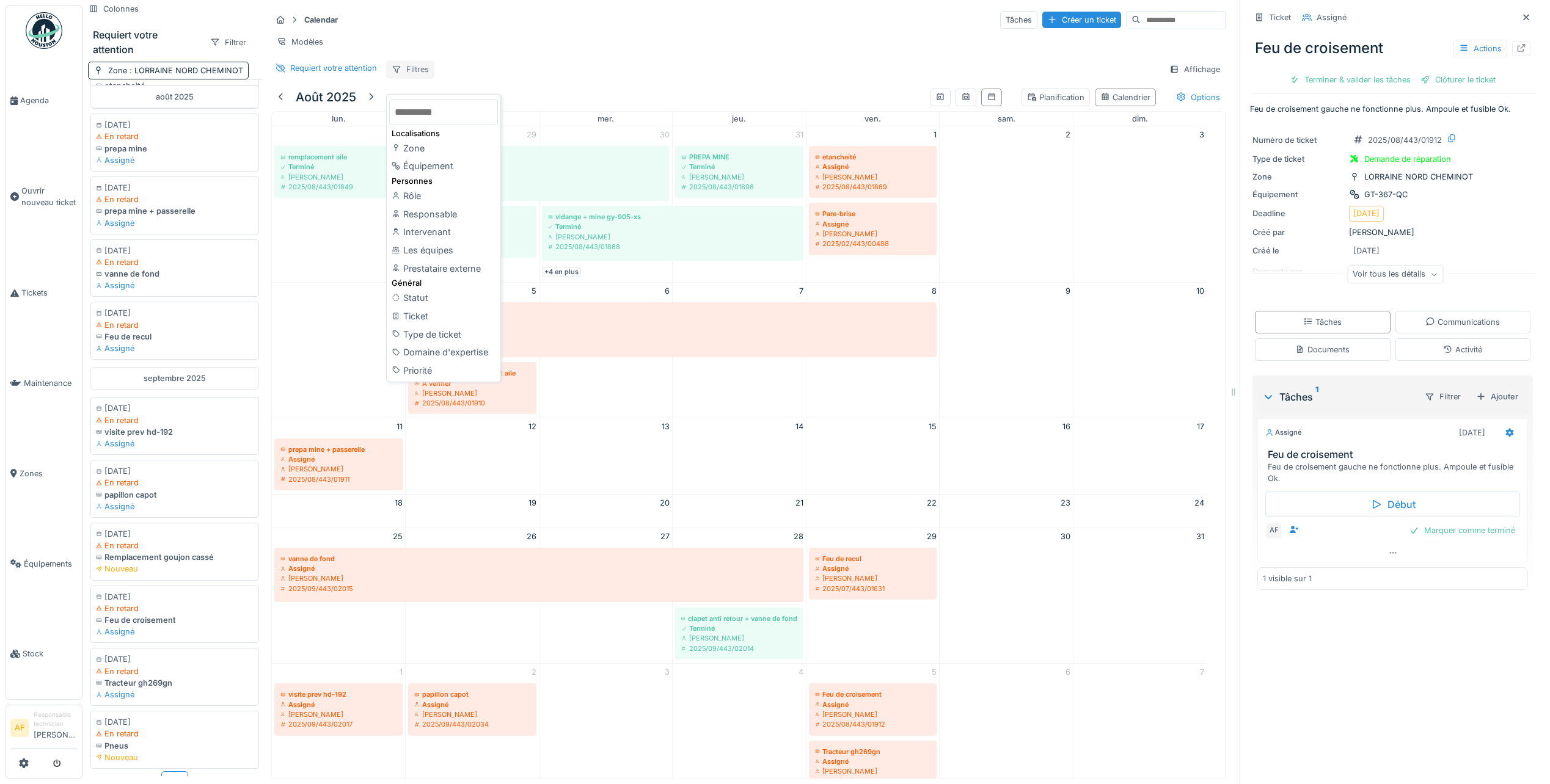
click at [414, 69] on div "Filtres" at bounding box center [410, 69] width 48 height 18
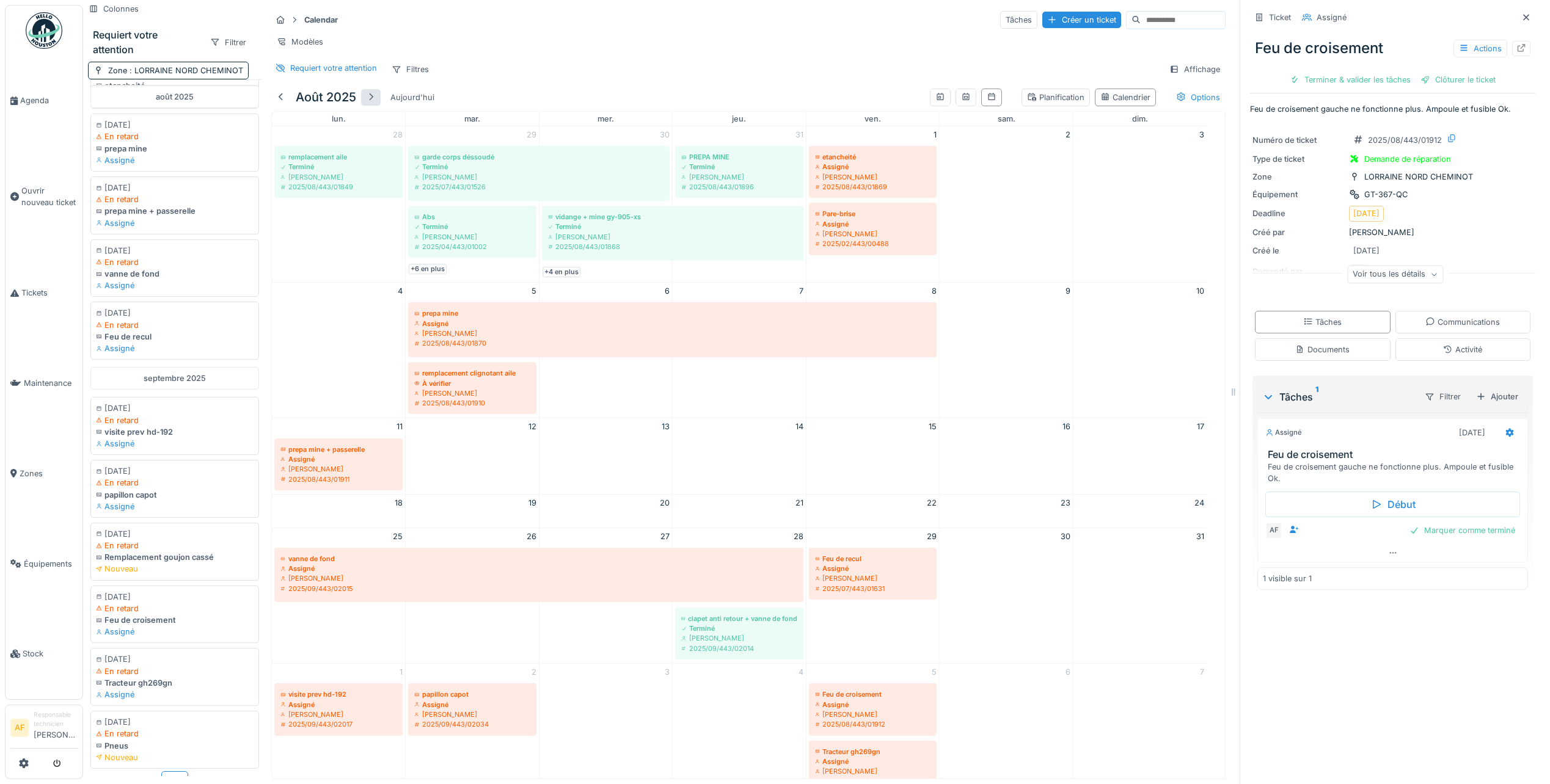
click at [369, 96] on div at bounding box center [371, 97] width 10 height 12
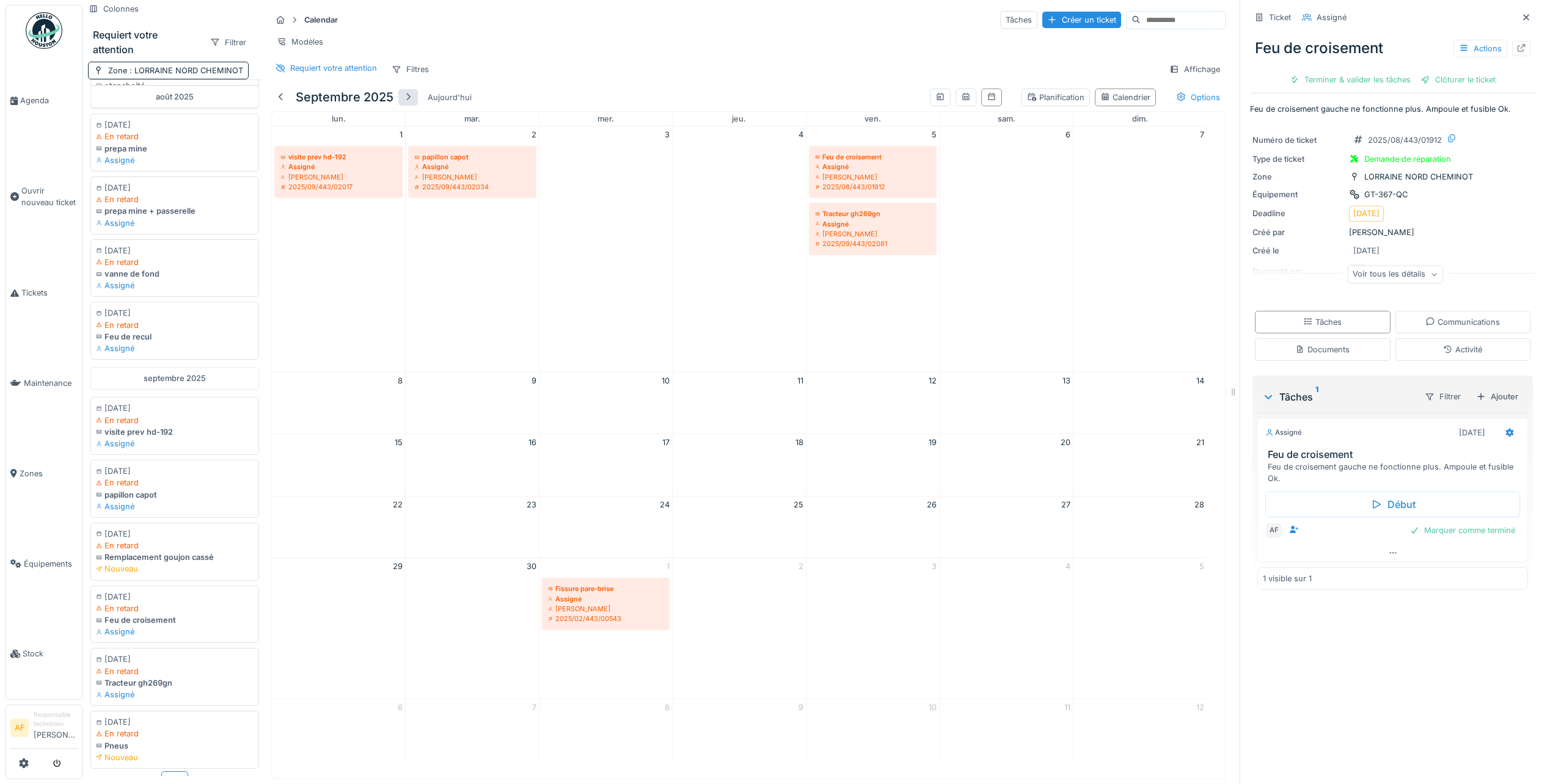
click at [408, 91] on div at bounding box center [408, 97] width 10 height 12
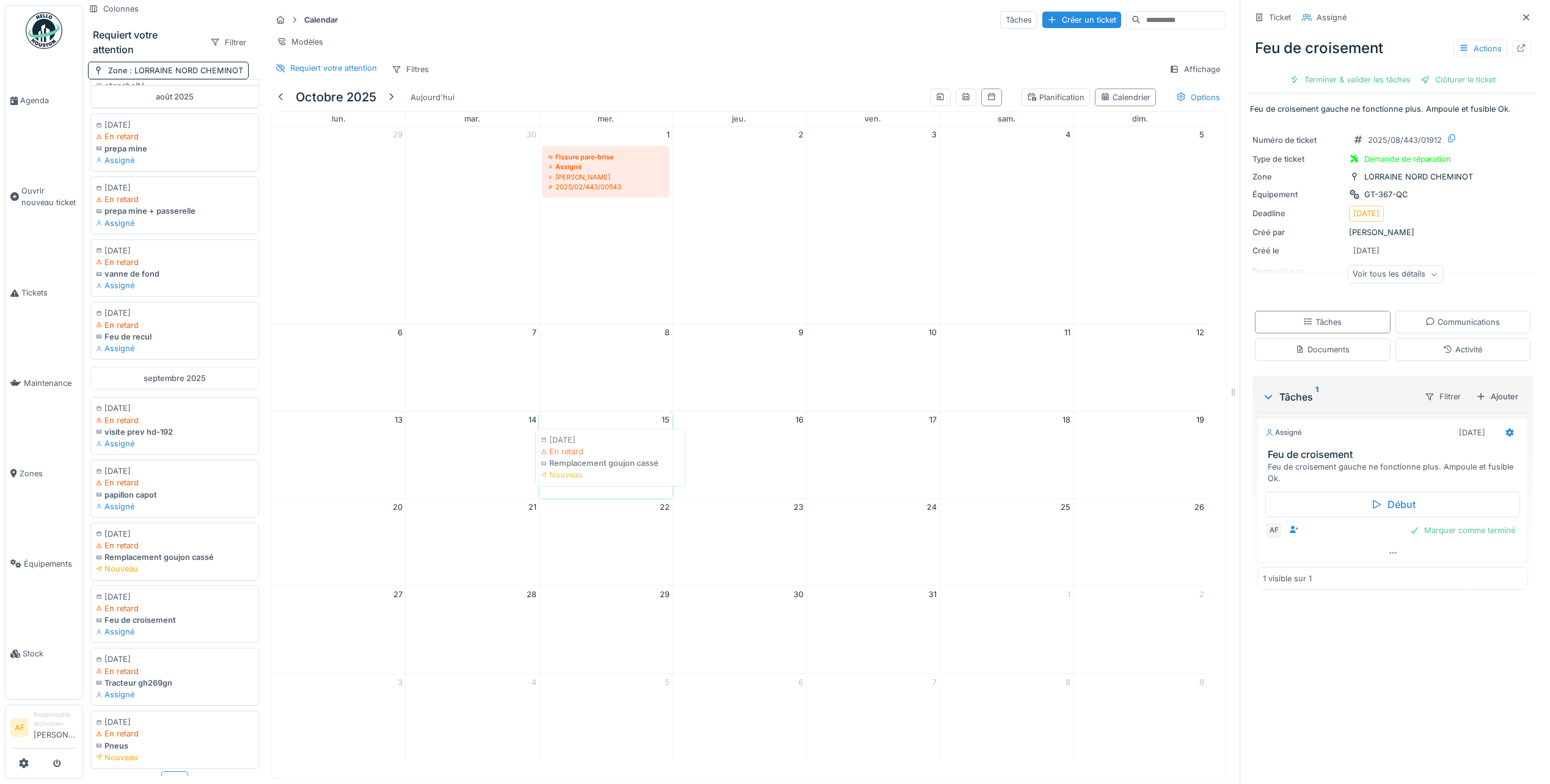
drag, startPoint x: 156, startPoint y: 520, endPoint x: 601, endPoint y: 451, distance: 450.3
click at [601, 451] on div "Colonnes Requiert votre attention Filtrer Zone : LORRAINE NORD CHEMINOT [DATE] …" at bounding box center [656, 392] width 1148 height 784
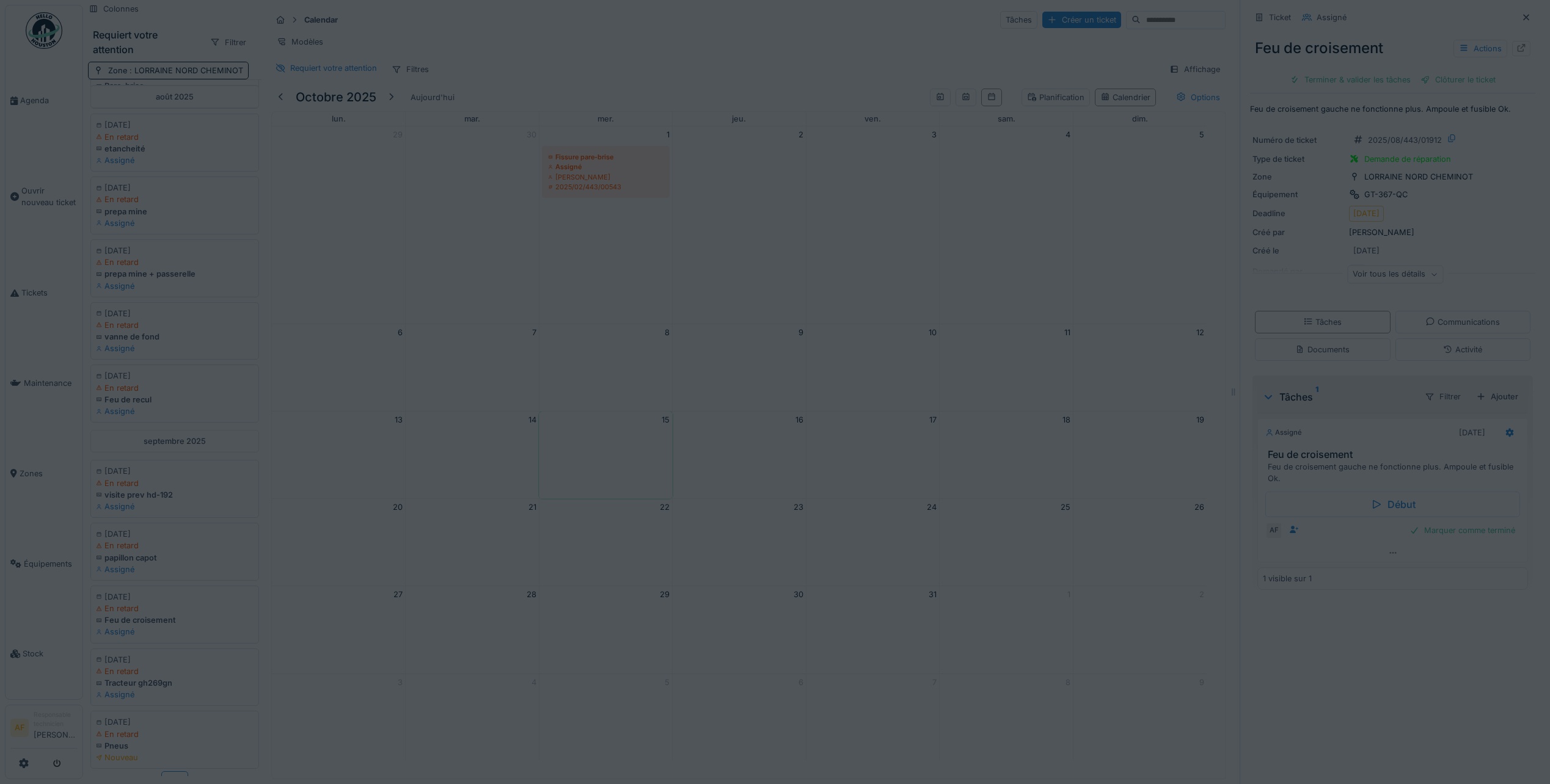
scroll to position [763, 0]
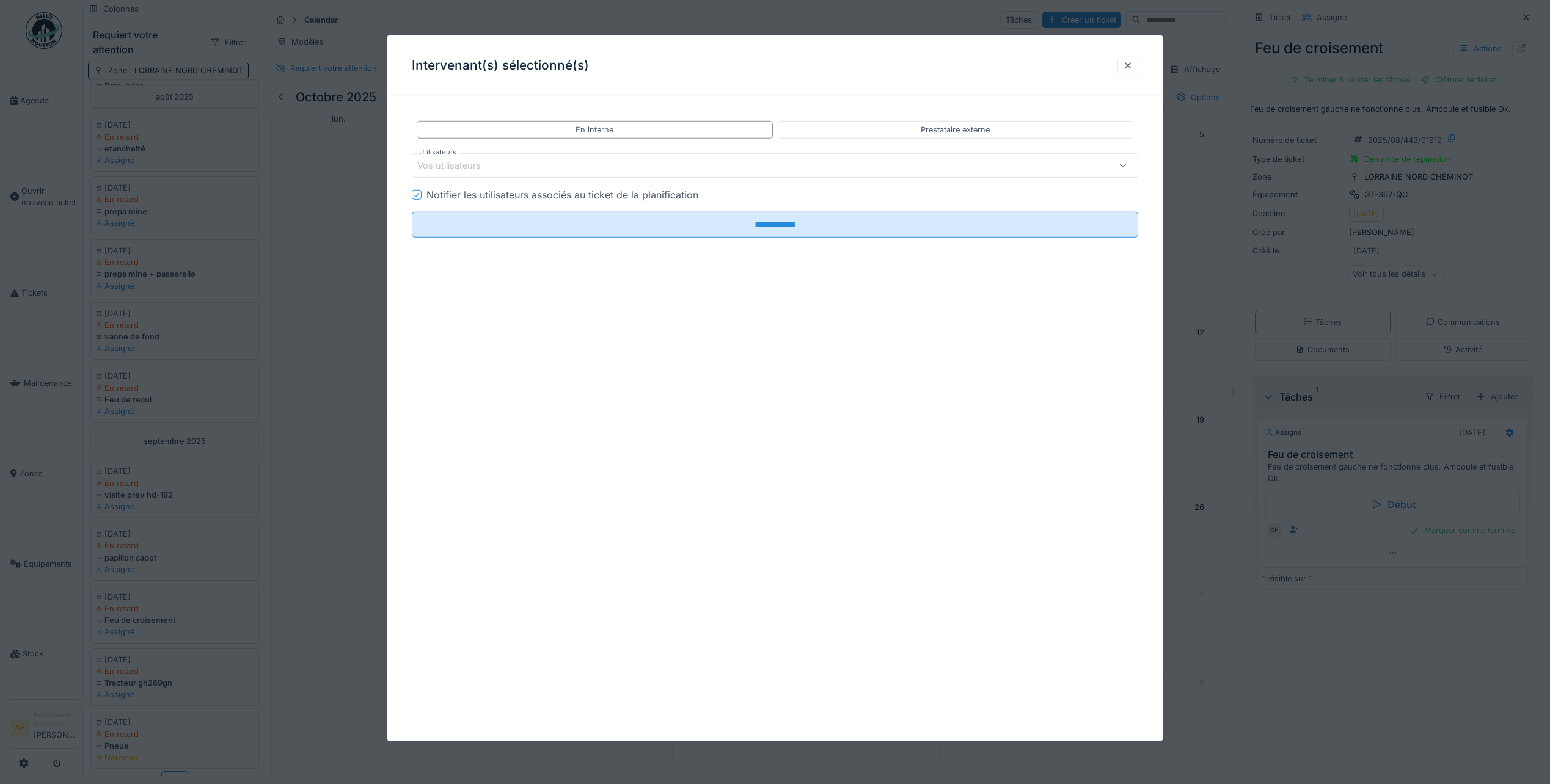
click at [553, 169] on div "Vos utilisateurs" at bounding box center [734, 166] width 634 height 13
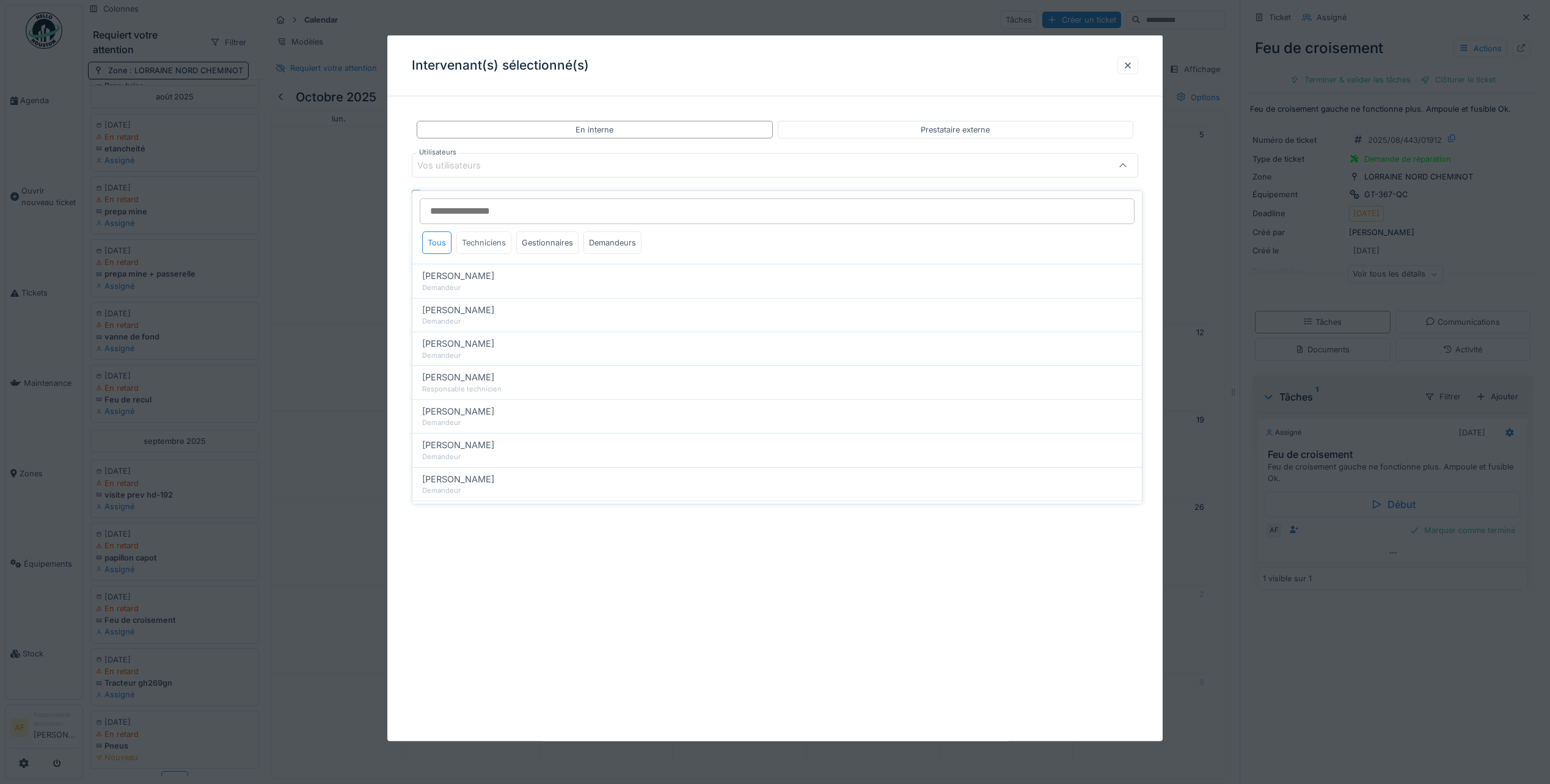
click at [495, 237] on div "Techniciens" at bounding box center [483, 243] width 55 height 23
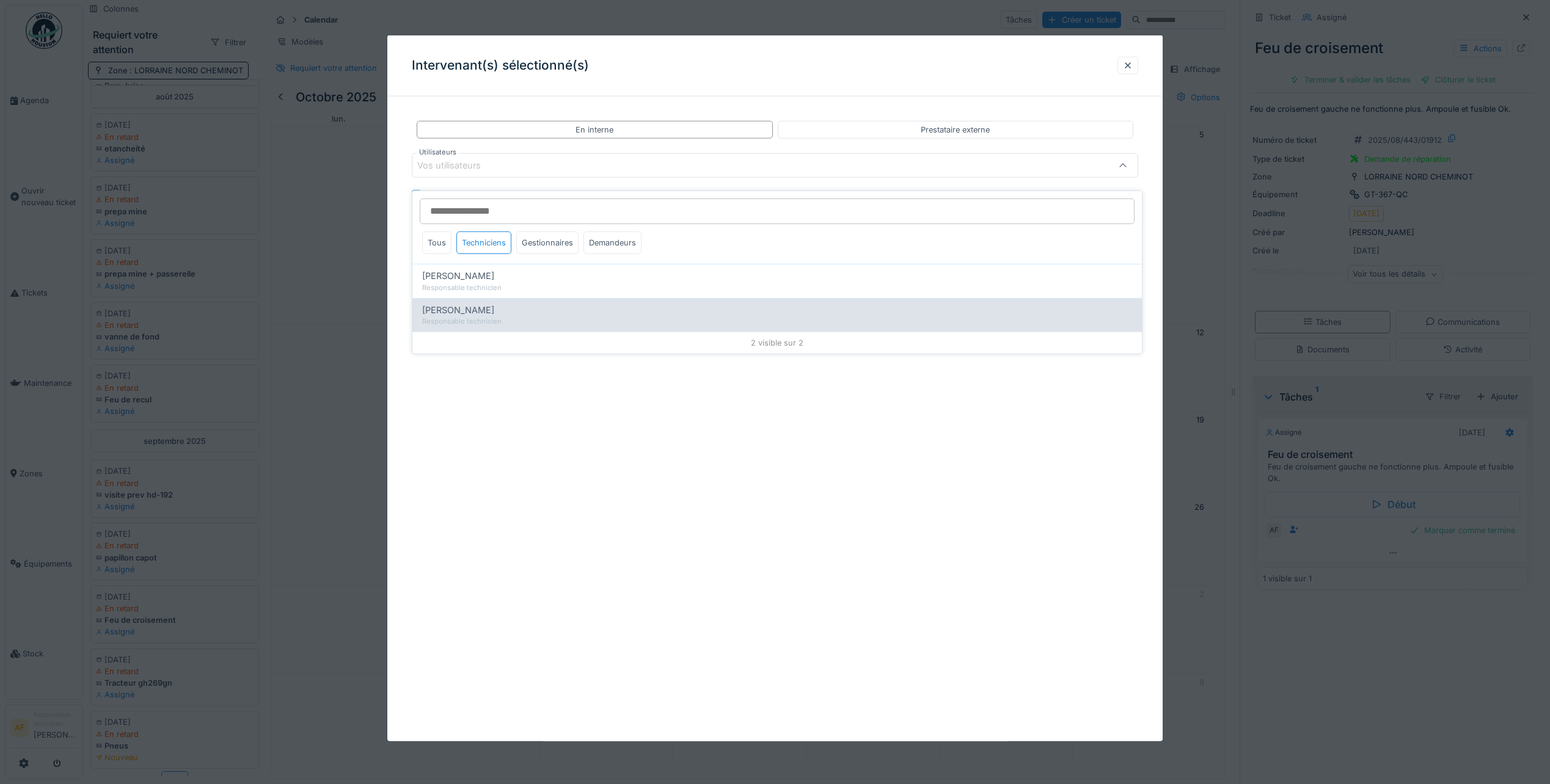
click at [477, 304] on span "[PERSON_NAME]" at bounding box center [458, 310] width 72 height 13
type input "*****"
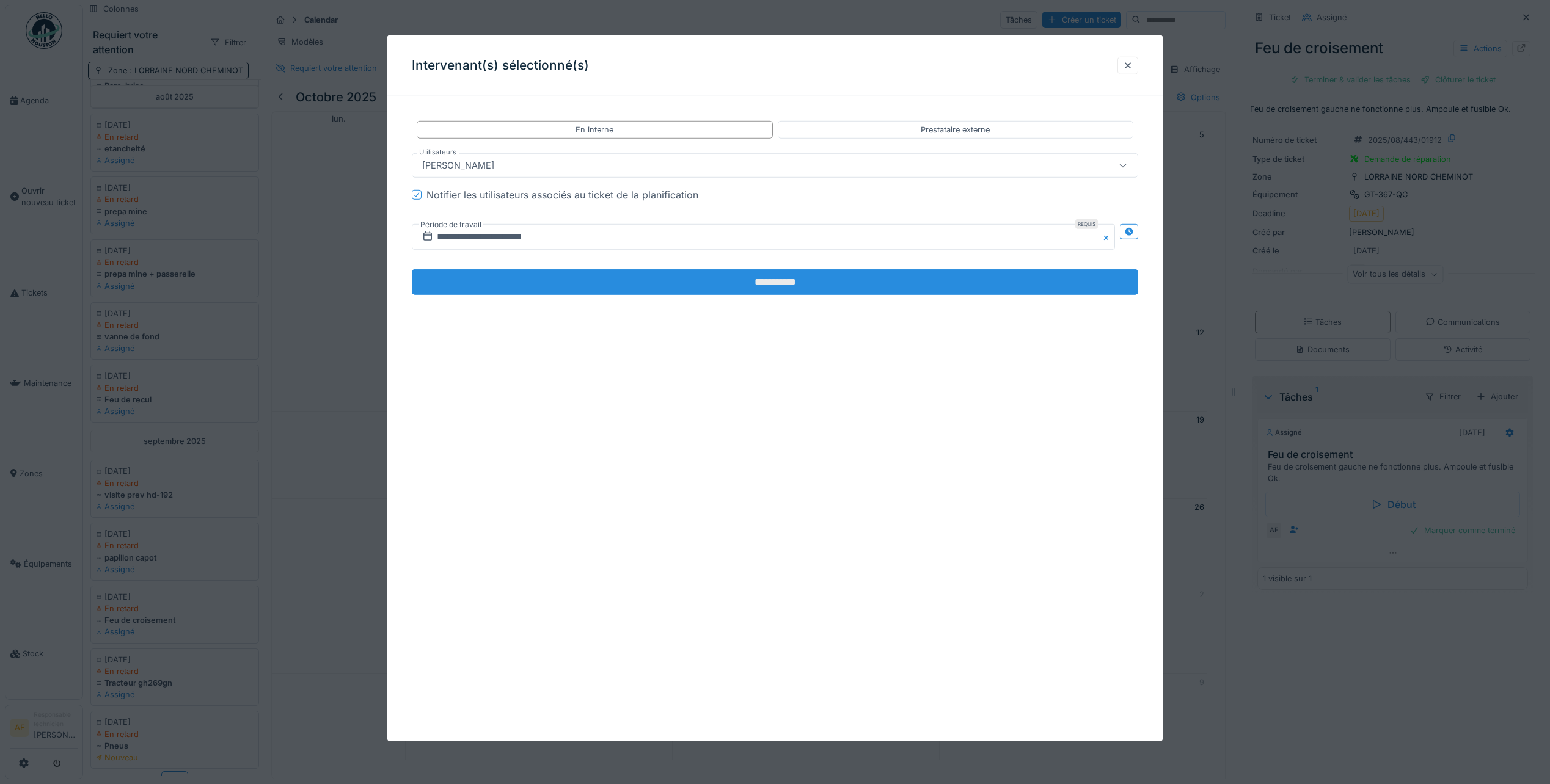
click at [788, 284] on input "**********" at bounding box center [775, 282] width 727 height 26
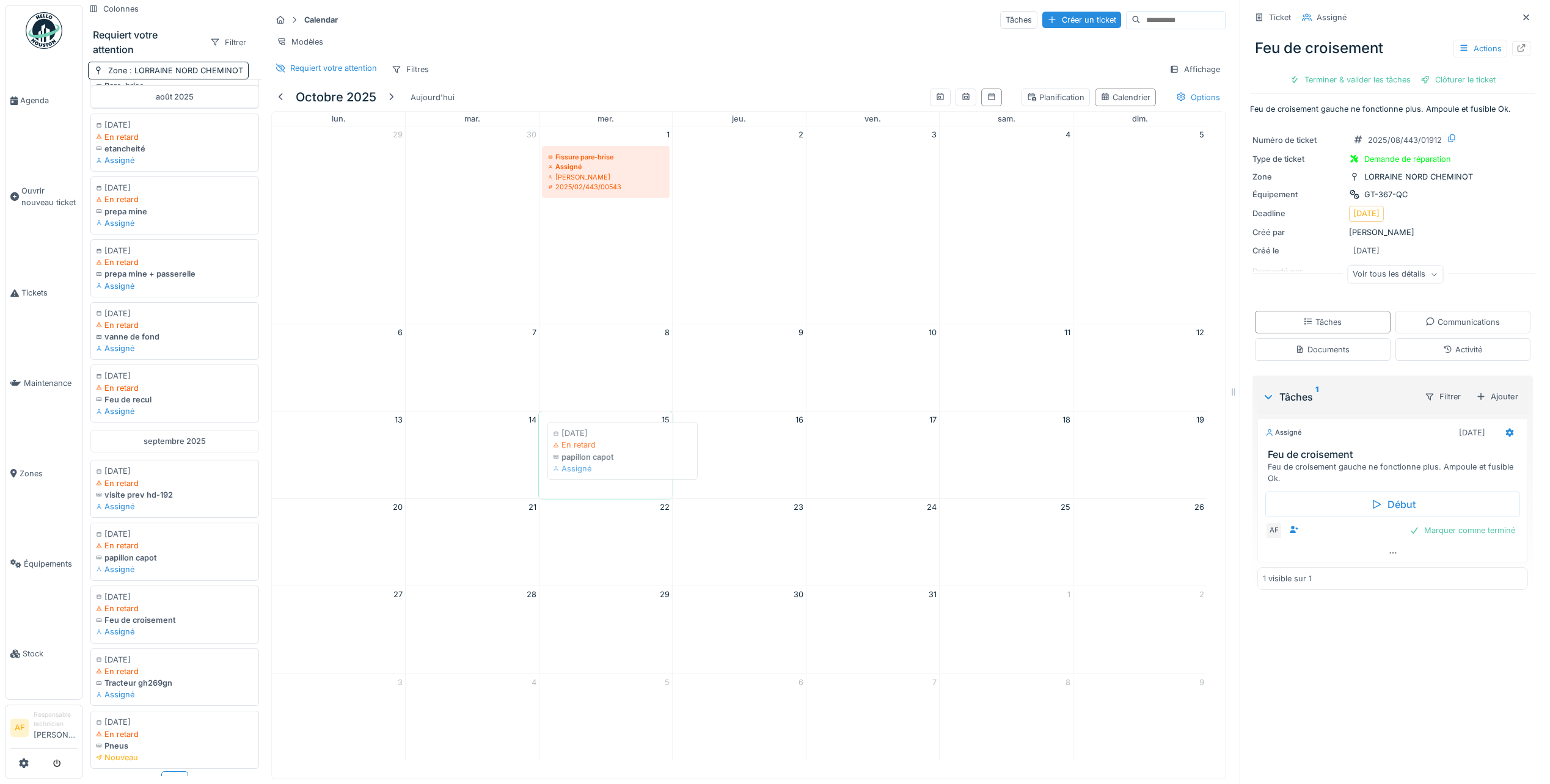
drag, startPoint x: 142, startPoint y: 524, endPoint x: 599, endPoint y: 448, distance: 463.3
click at [599, 448] on div "Colonnes Requiert votre attention Filtrer Zone : LORRAINE NORD CHEMINOT [DATE] …" at bounding box center [656, 392] width 1148 height 784
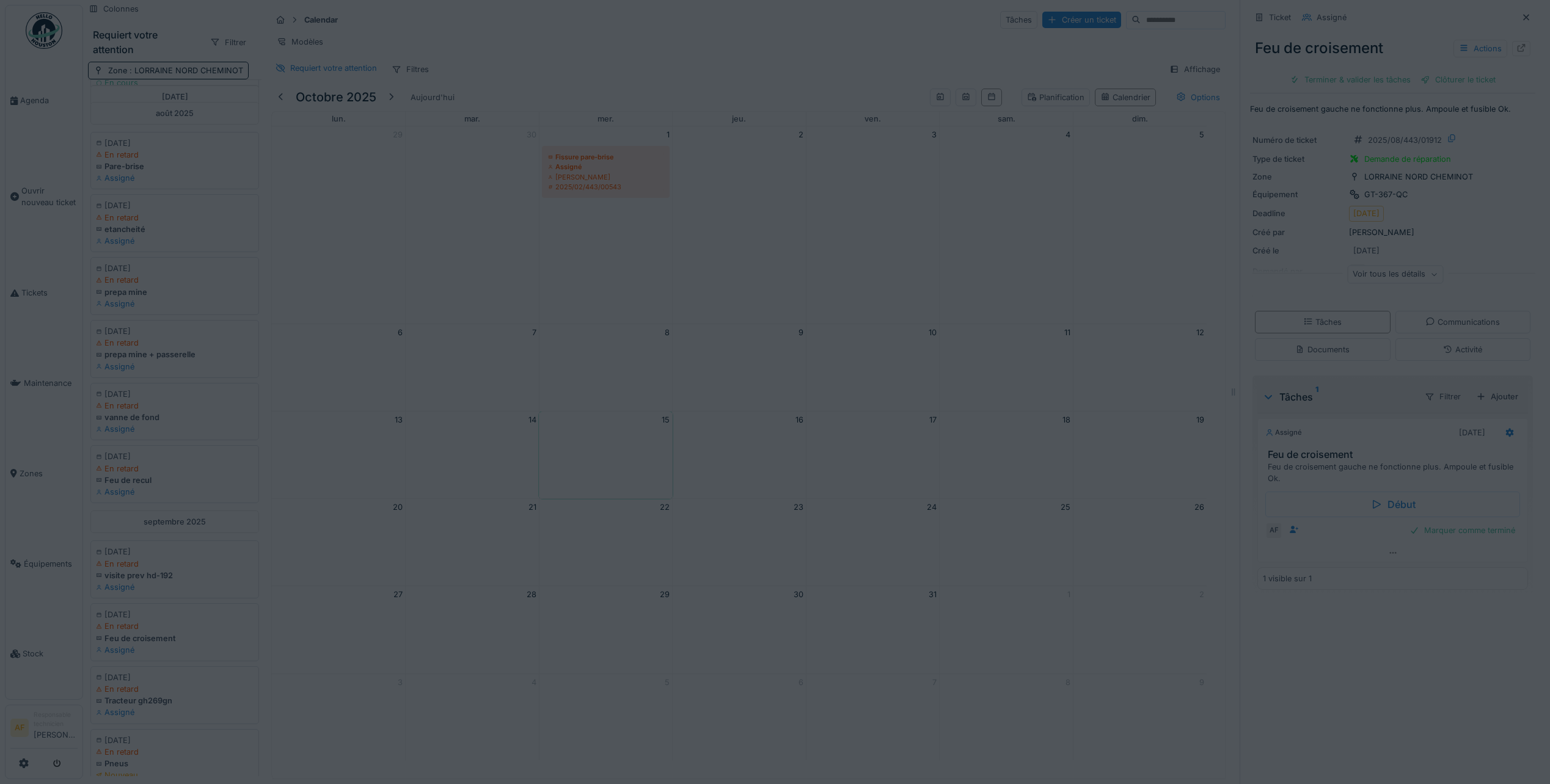
scroll to position [683, 0]
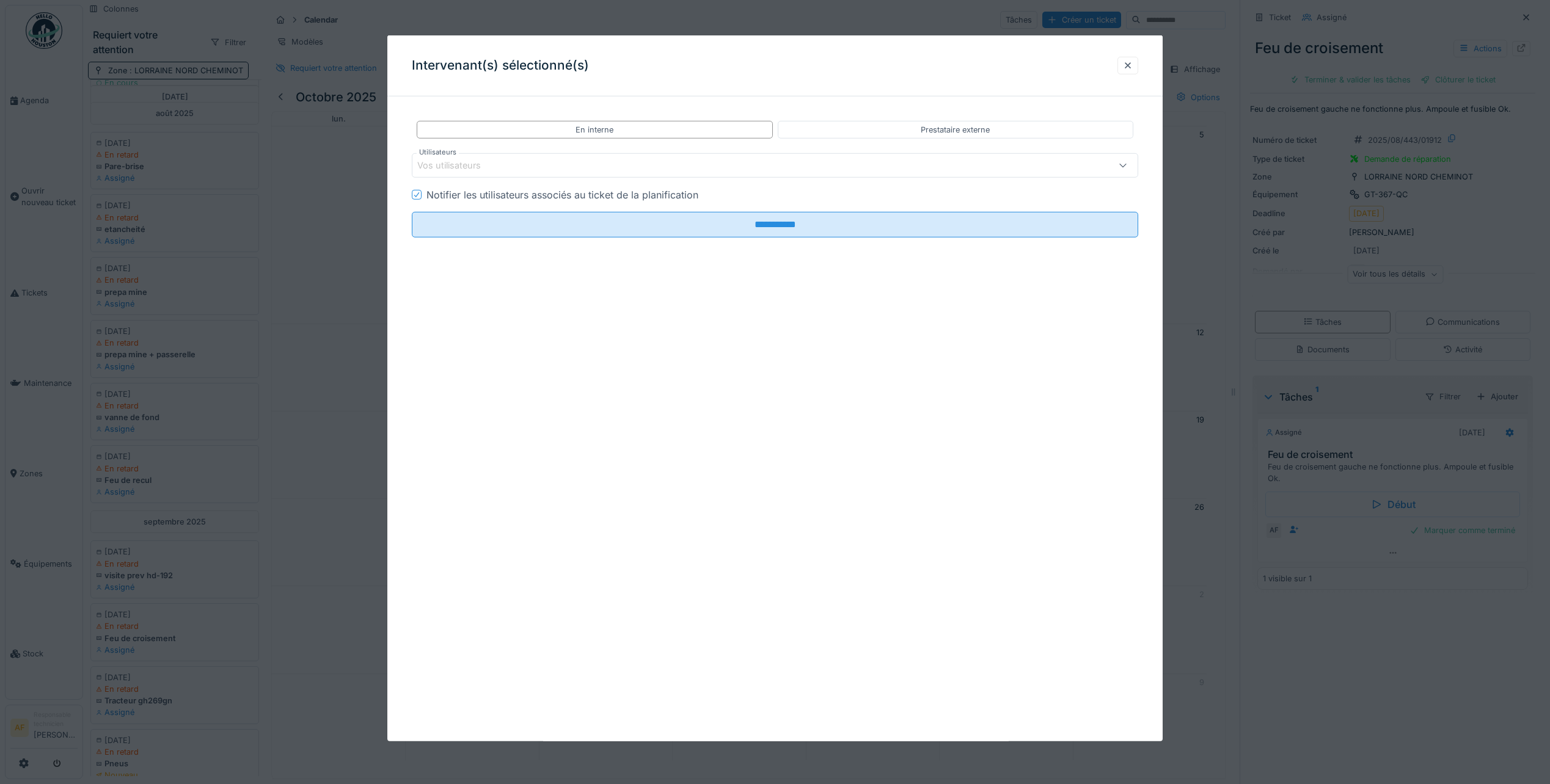
click at [642, 164] on div "Vos utilisateurs" at bounding box center [734, 166] width 634 height 13
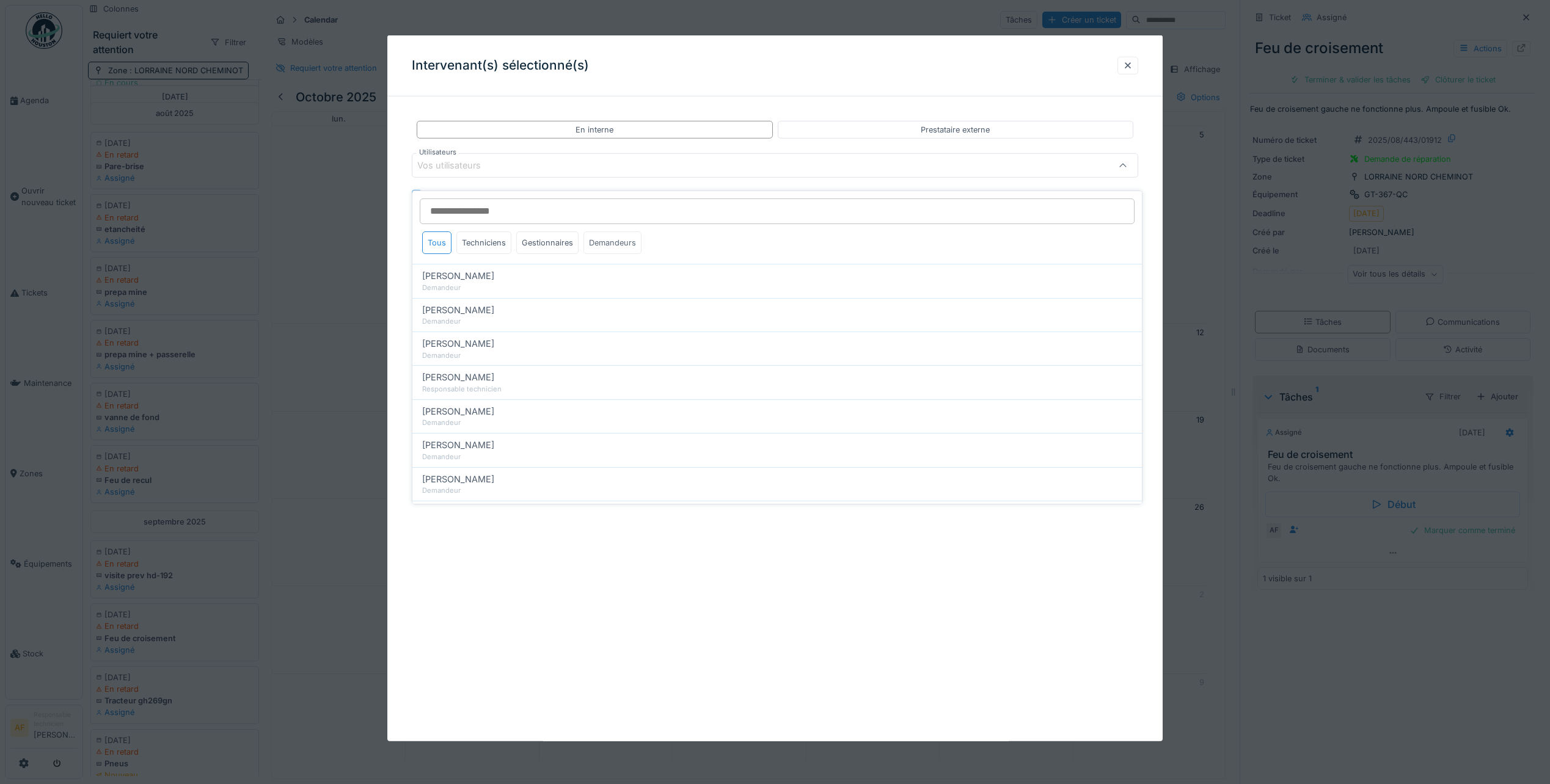
click at [601, 231] on div "Demandeurs" at bounding box center [613, 243] width 58 height 23
click at [551, 235] on div "Gestionnaires" at bounding box center [548, 243] width 62 height 23
click at [491, 238] on div "Techniciens" at bounding box center [483, 243] width 55 height 23
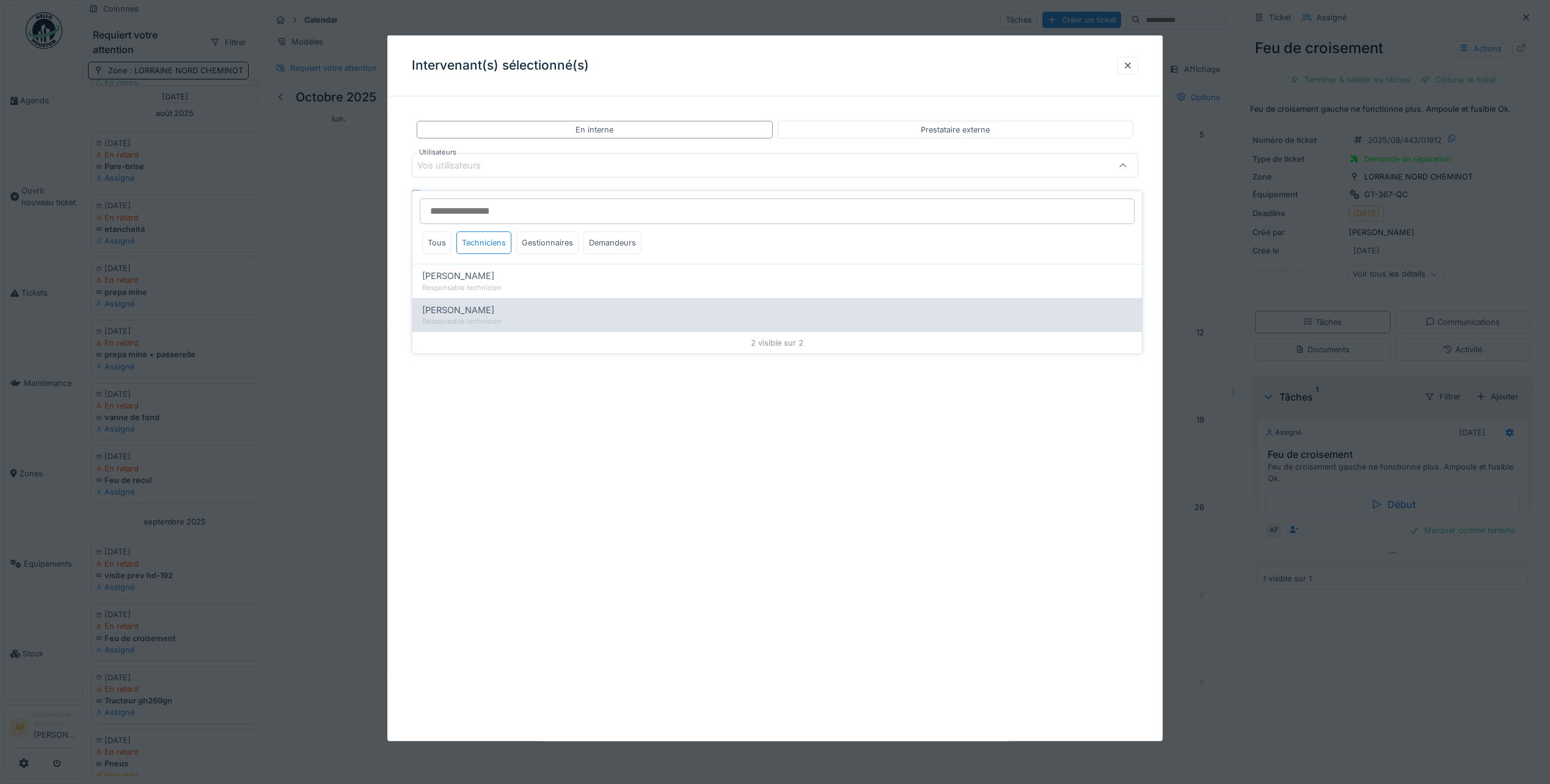
click at [464, 316] on div "Responsable technicien" at bounding box center [777, 321] width 710 height 11
type input "*****"
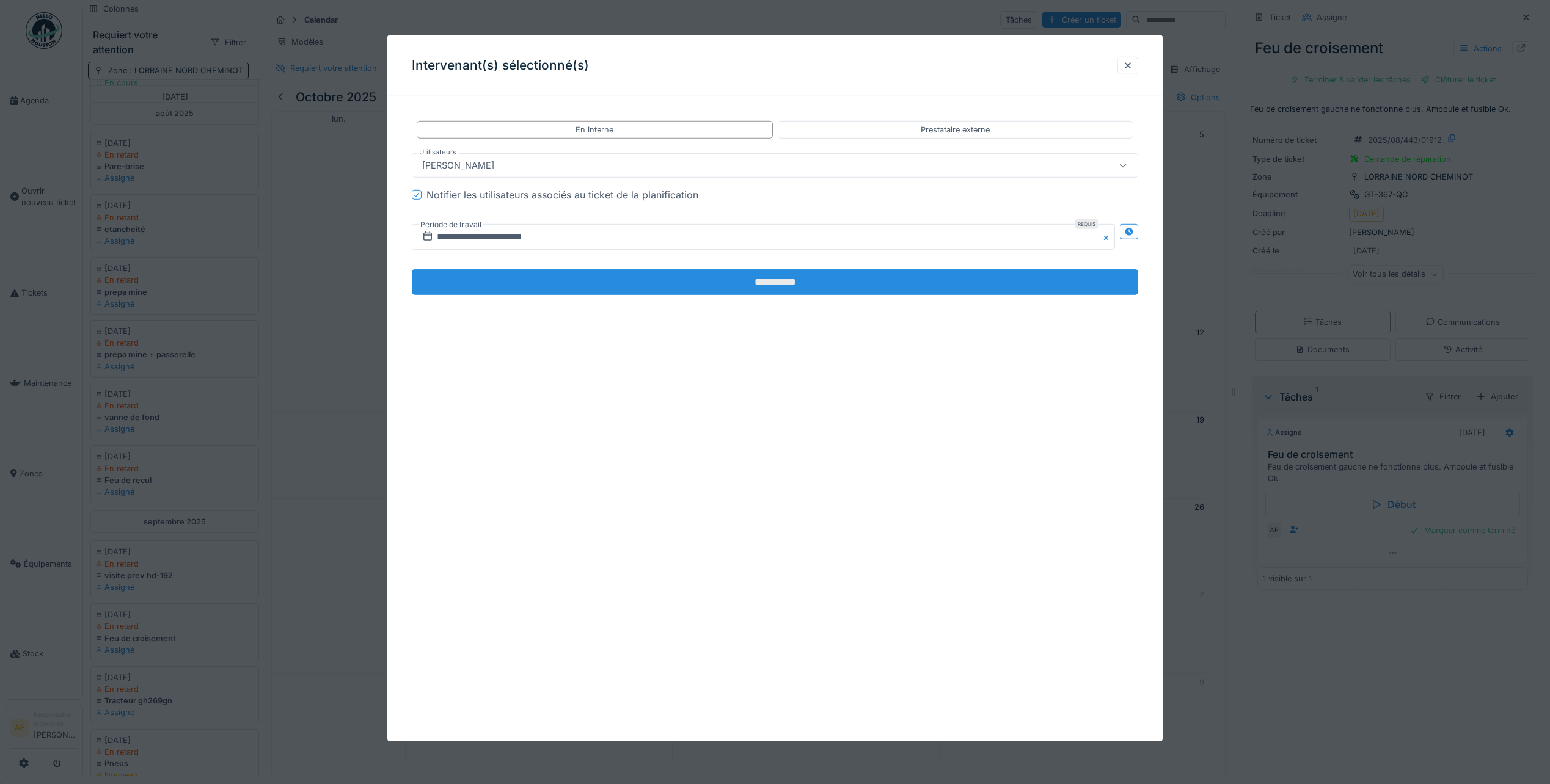
click at [757, 285] on input "**********" at bounding box center [775, 282] width 727 height 26
